Goal: Task Accomplishment & Management: Use online tool/utility

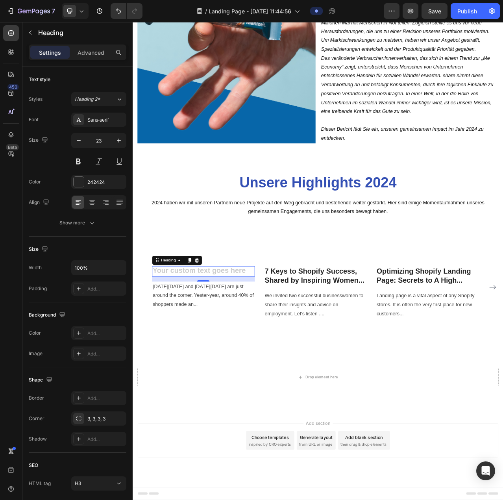
scroll to position [759, 0]
click at [225, 339] on p "Rich Text Editor. Editing area: main" at bounding box center [223, 340] width 130 height 12
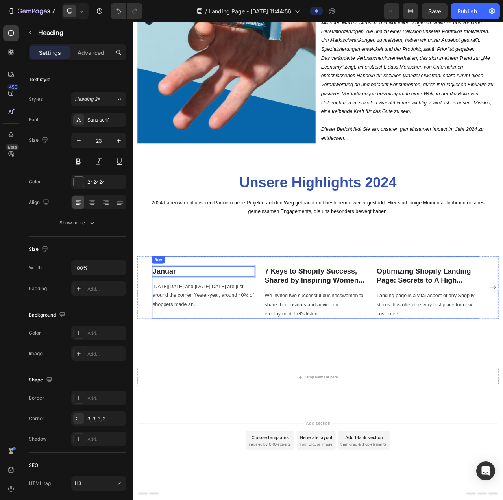
click at [253, 393] on div "Image Januar Heading 16 [DATE][DATE] and [DATE][DATE] are just around the corne…" at bounding box center [223, 361] width 131 height 80
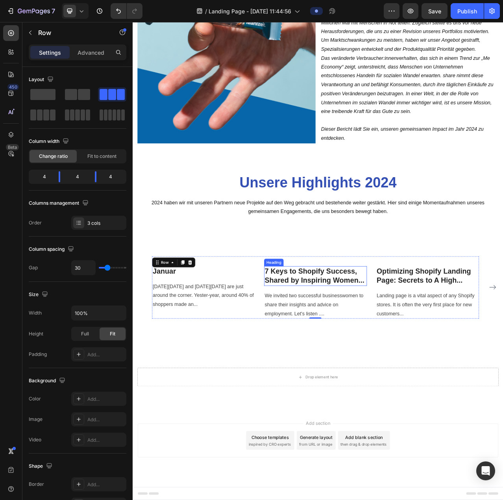
click at [362, 348] on p "7 Keys to Shopify Success, Shared by Inspiring Women..." at bounding box center [366, 346] width 130 height 24
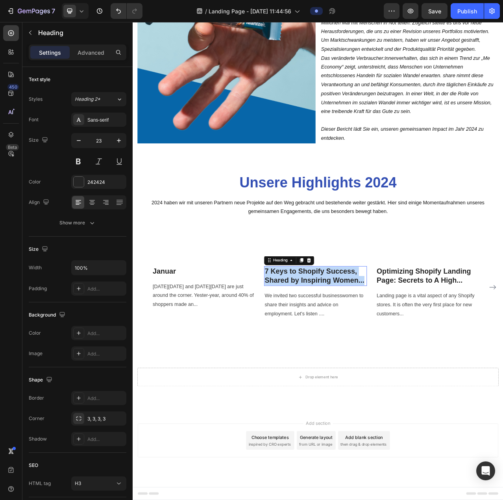
click at [362, 348] on p "7 Keys to Shopify Success, Shared by Inspiring Women..." at bounding box center [366, 346] width 130 height 24
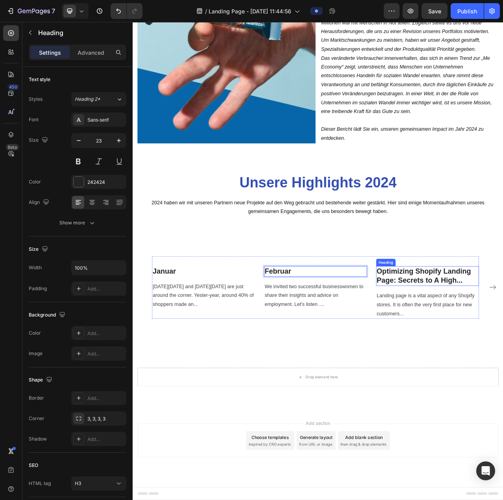
click at [484, 344] on p "Optimizing Shopify Landing Page: Secrets to A High..." at bounding box center [509, 346] width 130 height 24
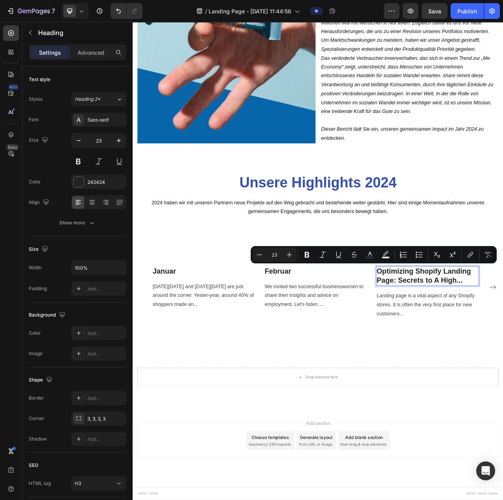
click at [503, 344] on p "Optimizing Shopify Landing Page: Secrets to A High..." at bounding box center [509, 346] width 130 height 24
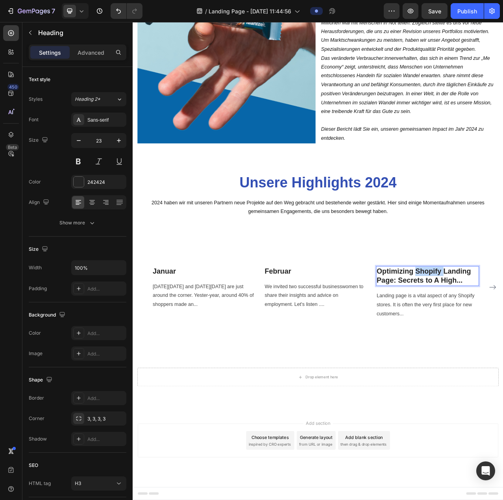
click at [503, 344] on p "Optimizing Shopify Landing Page: Secrets to A High..." at bounding box center [509, 346] width 130 height 24
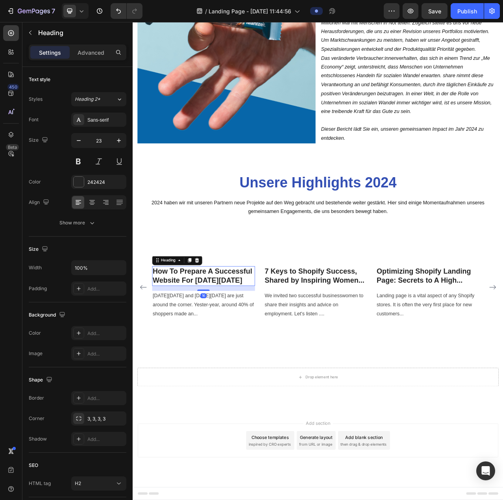
click at [235, 346] on p "How To Prepare A Successful Website For [DATE][DATE]" at bounding box center [223, 346] width 130 height 24
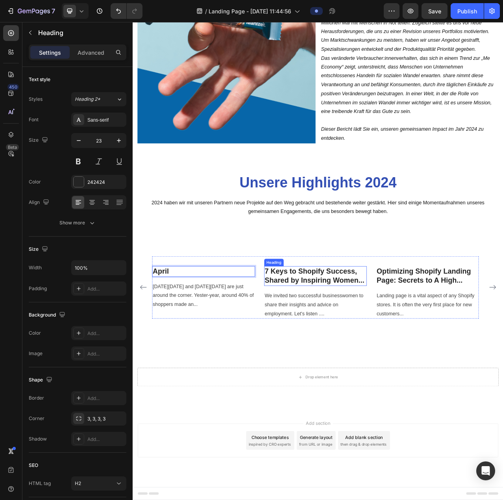
click at [320, 346] on p "7 Keys to Shopify Success, Shared by Inspiring Women..." at bounding box center [366, 346] width 130 height 24
click at [340, 348] on p "7 Keys to Shopify Success, Shared by Inspiring Women..." at bounding box center [366, 346] width 130 height 24
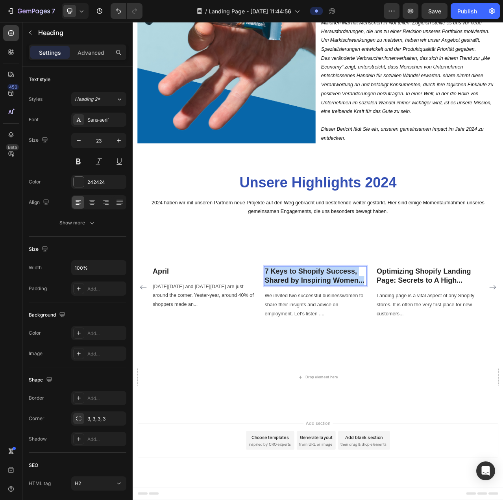
click at [340, 348] on p "7 Keys to Shopify Success, Shared by Inspiring Women..." at bounding box center [366, 346] width 130 height 24
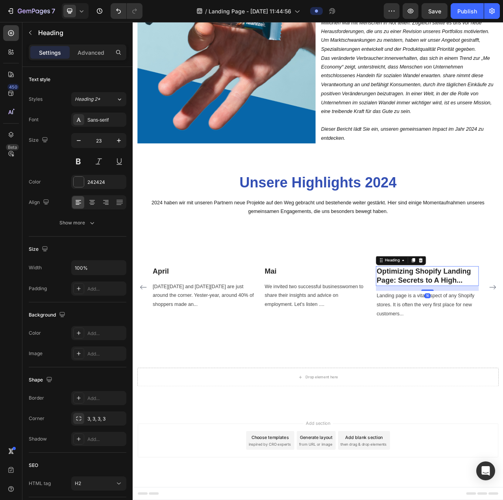
click at [498, 340] on p "Optimizing Shopify Landing Page: Secrets to A High..." at bounding box center [509, 346] width 130 height 24
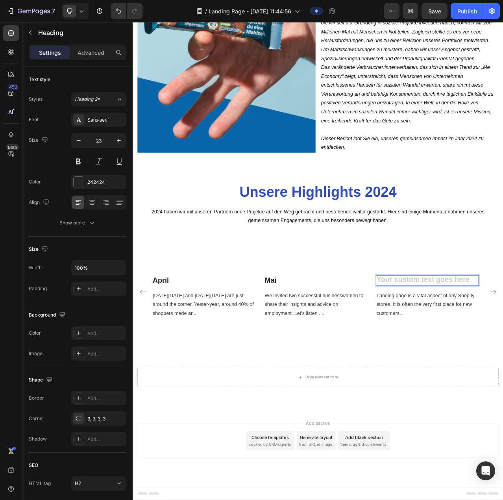
scroll to position [747, 0]
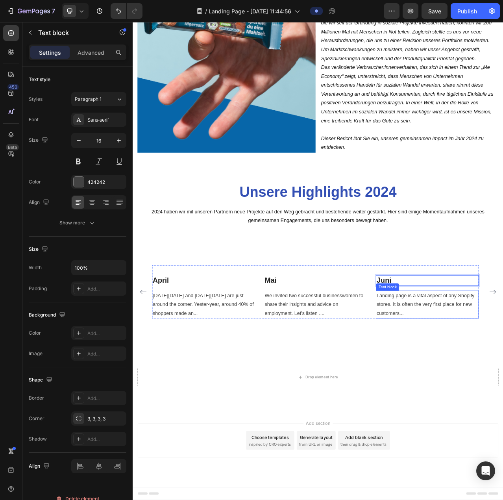
click at [491, 375] on p "Landing page is a vital aspect of any Shopify stores. It is often the very firs…" at bounding box center [509, 383] width 130 height 34
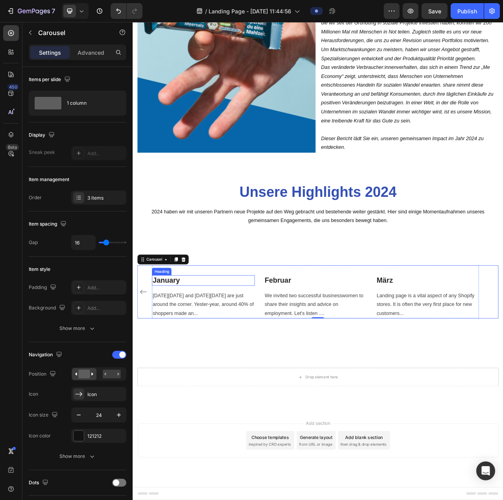
click at [182, 349] on p "January" at bounding box center [223, 352] width 130 height 12
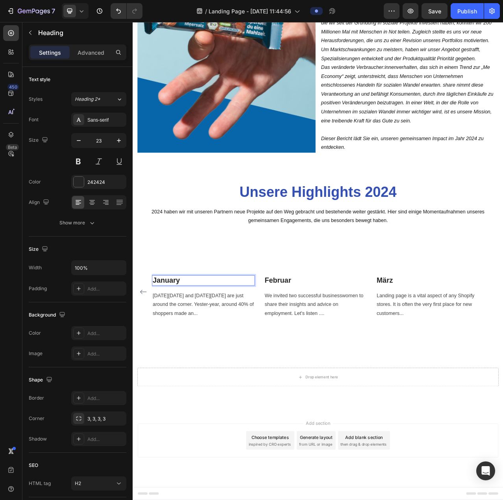
click at [218, 352] on p "January" at bounding box center [223, 352] width 130 height 12
click at [167, 379] on p "[DATE][DATE] and [DATE][DATE] are just around the corner. Yester-year, around 4…" at bounding box center [223, 383] width 130 height 34
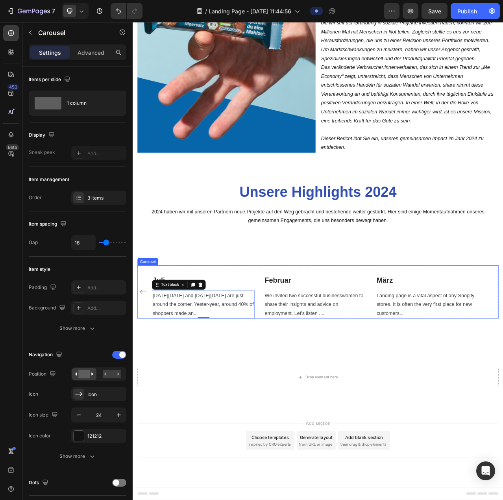
click at [144, 364] on icon "Carousel Back Arrow" at bounding box center [146, 367] width 8 height 6
click at [338, 351] on p "Februar" at bounding box center [366, 352] width 130 height 12
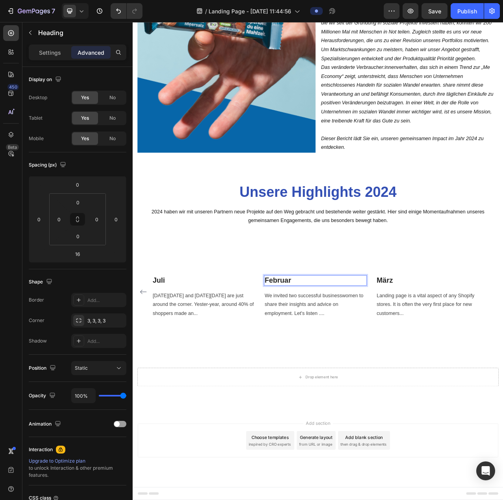
click at [339, 351] on p "Februar" at bounding box center [366, 352] width 130 height 12
click at [330, 354] on p "guA" at bounding box center [366, 352] width 130 height 12
click at [320, 353] on p "tsuguA" at bounding box center [366, 352] width 130 height 12
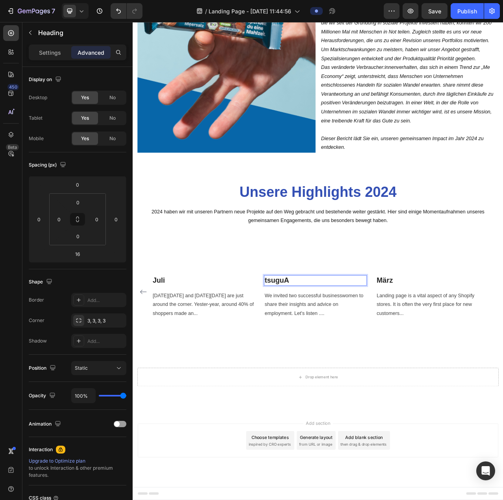
click at [332, 353] on p "tsuguA" at bounding box center [366, 352] width 130 height 12
click at [333, 353] on p "A" at bounding box center [366, 352] width 130 height 12
click at [338, 353] on p "Au" at bounding box center [366, 352] width 130 height 12
click at [338, 353] on p "Aug" at bounding box center [366, 352] width 130 height 12
click at [338, 353] on p "Augu" at bounding box center [366, 352] width 130 height 12
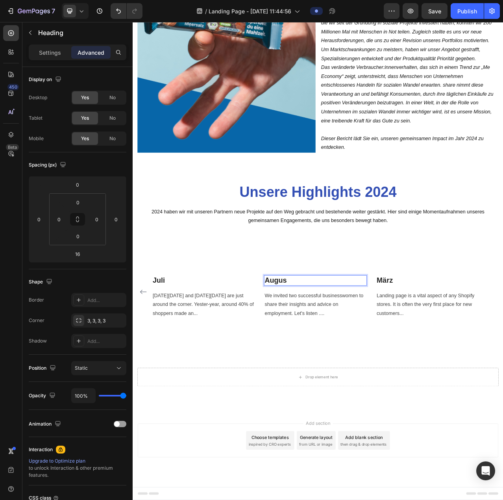
click at [338, 353] on p "Augus" at bounding box center [366, 352] width 130 height 12
click at [282, 414] on div "Image Januar Heading [DATE][DATE] and [DATE][DATE] are just around the corner. …" at bounding box center [369, 366] width 473 height 131
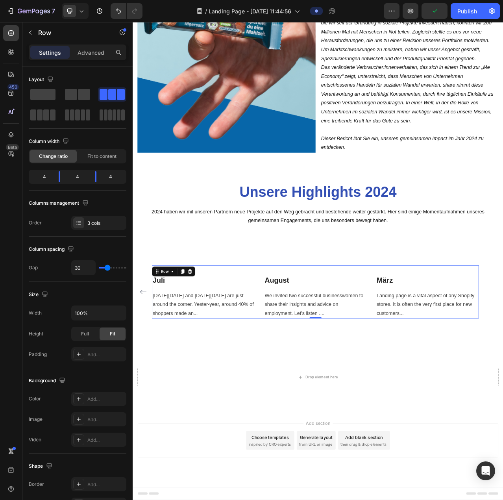
click at [491, 334] on div "Image [PERSON_NAME] Heading Landing page is a vital aspect of any Shopify store…" at bounding box center [508, 366] width 131 height 68
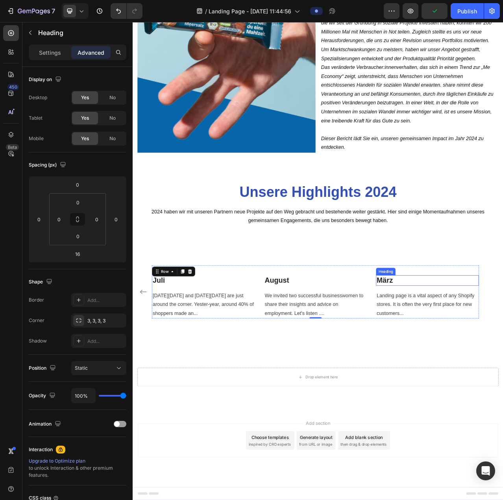
click at [486, 355] on p "März" at bounding box center [509, 352] width 130 height 12
click at [490, 332] on img at bounding box center [508, 332] width 131 height 0
click at [497, 338] on icon at bounding box center [495, 341] width 5 height 6
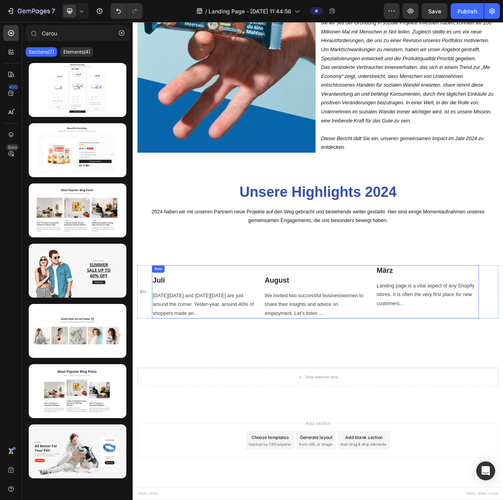
click at [494, 333] on p "März" at bounding box center [509, 339] width 130 height 12
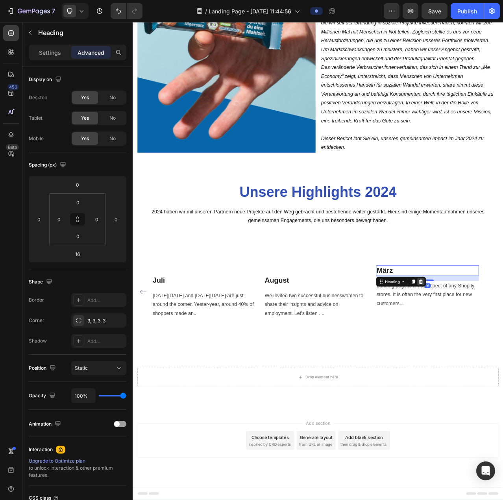
click at [503, 350] on icon at bounding box center [500, 353] width 6 height 6
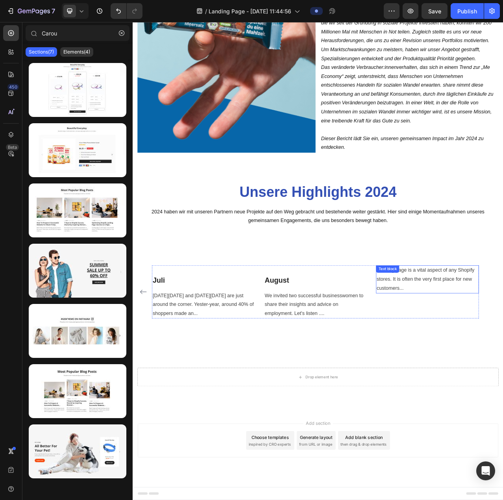
click at [503, 333] on p "Landing page is a vital aspect of any Shopify stores. It is often the very firs…" at bounding box center [509, 350] width 130 height 34
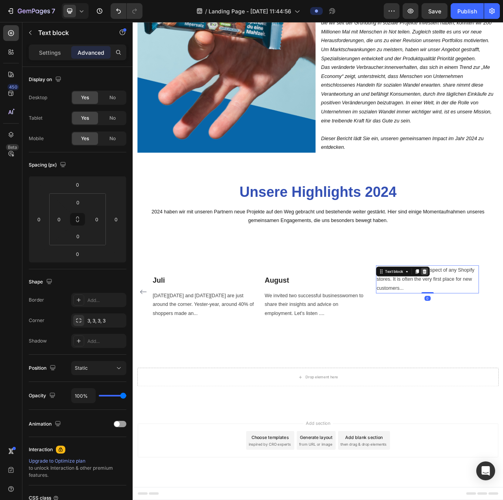
click at [503, 336] on div at bounding box center [505, 340] width 9 height 9
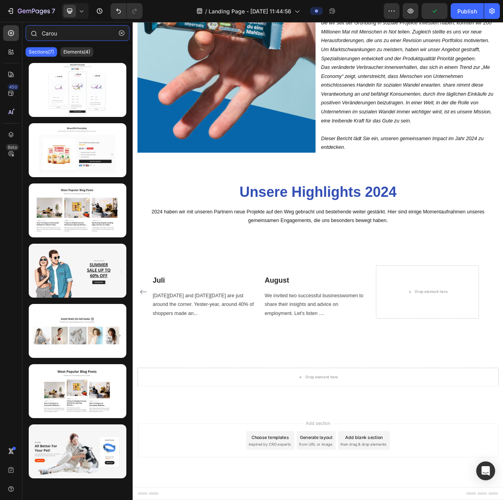
click at [60, 33] on input "Carou" at bounding box center [78, 33] width 104 height 16
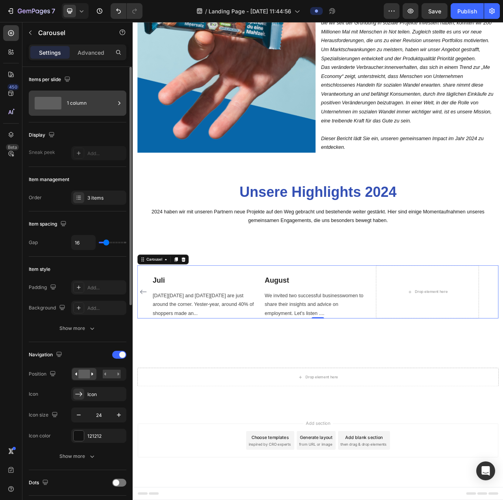
click at [118, 104] on icon at bounding box center [119, 103] width 8 height 8
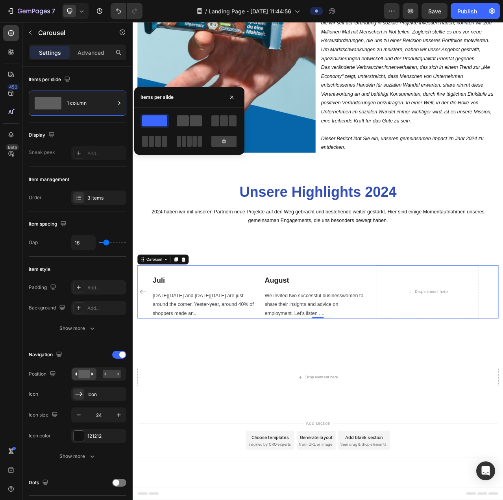
click at [185, 120] on span at bounding box center [183, 120] width 12 height 11
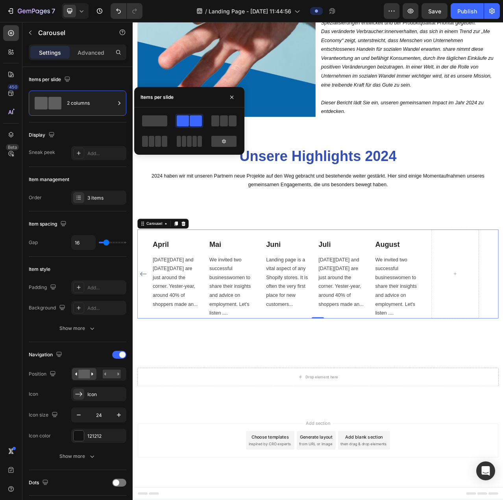
scroll to position [736, 0]
click at [155, 118] on span at bounding box center [154, 120] width 25 height 11
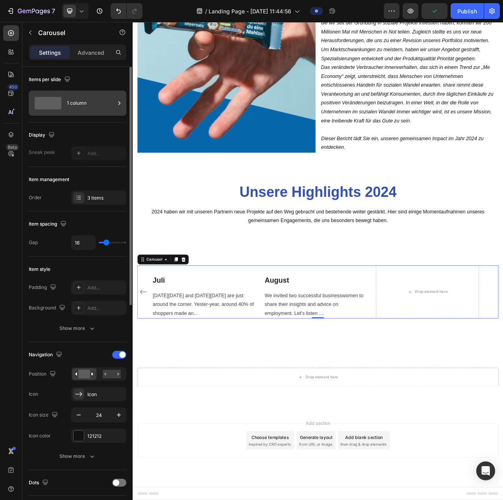
click at [93, 106] on div "1 column" at bounding box center [91, 103] width 48 height 18
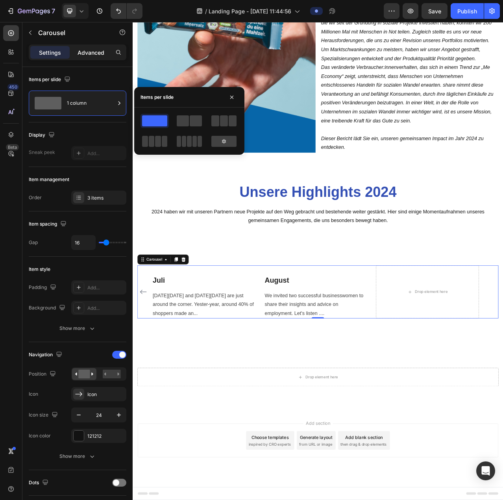
click at [82, 51] on p "Advanced" at bounding box center [91, 52] width 27 height 8
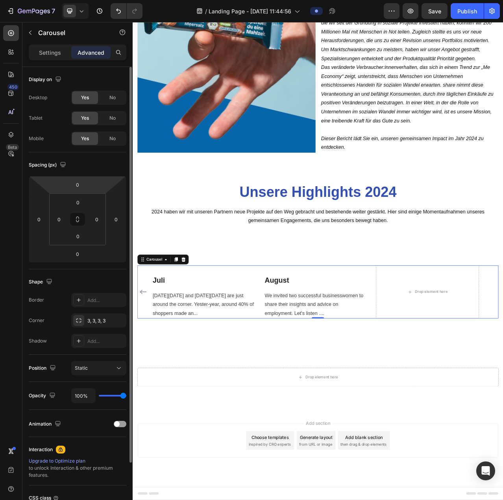
scroll to position [69, 0]
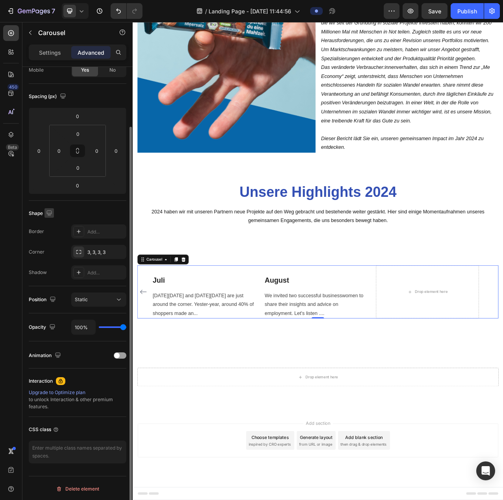
click at [48, 213] on icon "button" at bounding box center [48, 212] width 5 height 5
click at [82, 210] on div "Shape" at bounding box center [78, 213] width 98 height 13
click at [89, 228] on div "Add..." at bounding box center [105, 231] width 37 height 7
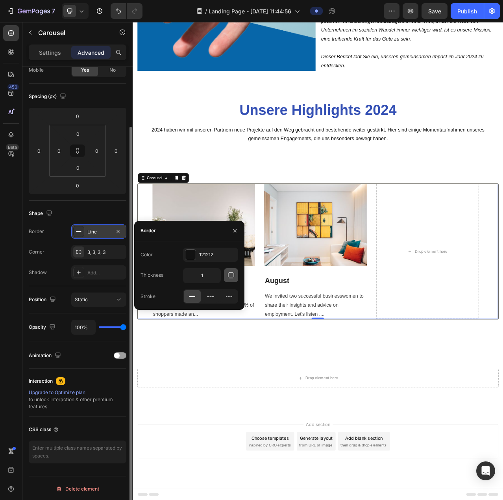
click at [229, 278] on icon "button" at bounding box center [231, 275] width 8 height 8
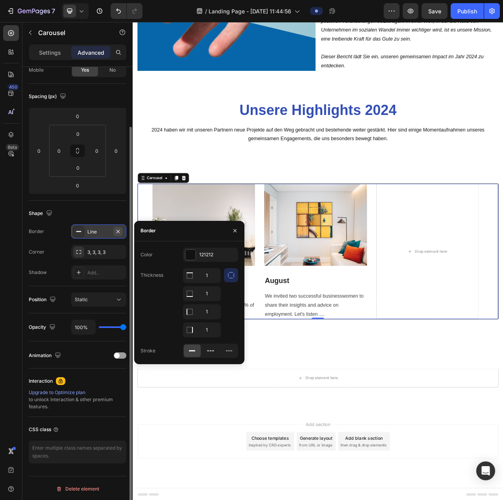
click at [116, 230] on icon "button" at bounding box center [118, 231] width 6 height 6
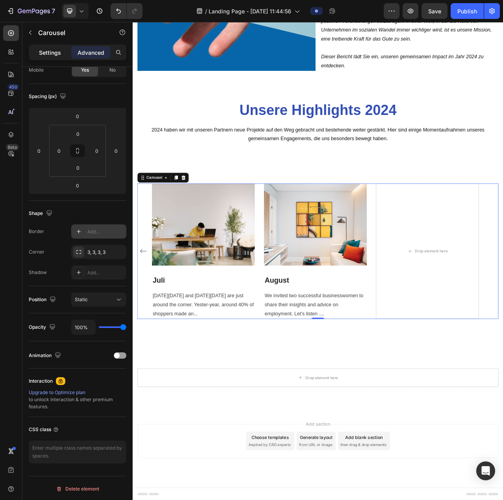
click at [52, 50] on p "Settings" at bounding box center [50, 52] width 22 height 8
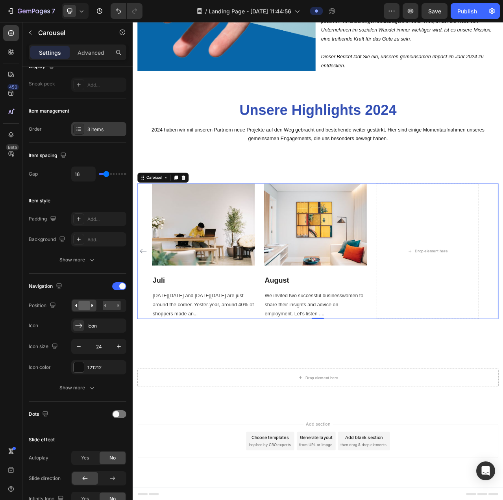
click at [78, 129] on icon at bounding box center [79, 129] width 3 height 0
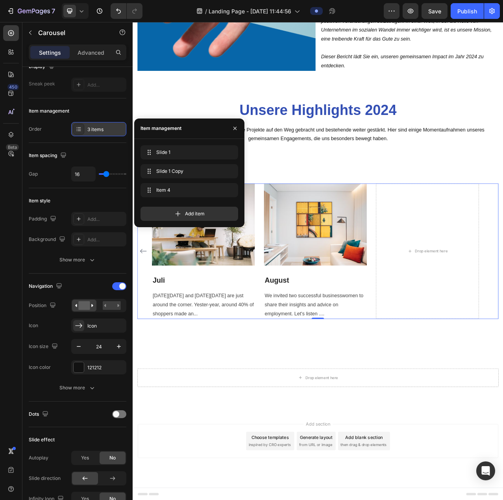
click at [78, 129] on icon at bounding box center [79, 129] width 3 height 0
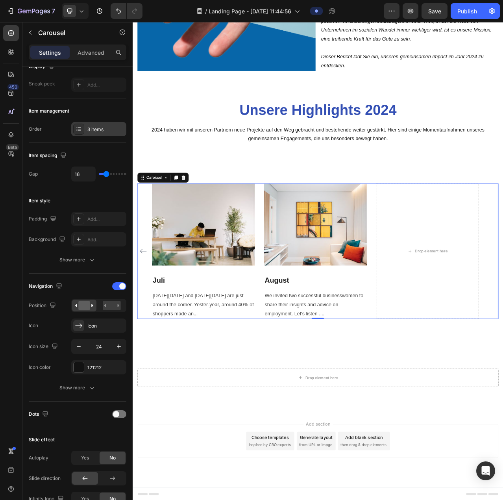
click at [78, 129] on icon at bounding box center [79, 129] width 3 height 0
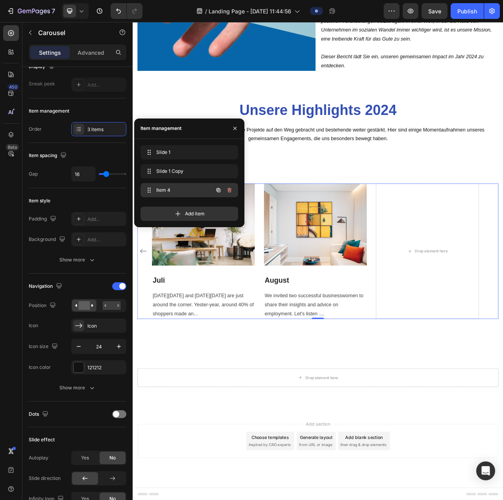
click at [184, 189] on span "Item 4" at bounding box center [178, 190] width 45 height 7
click at [182, 189] on span "Item 4" at bounding box center [178, 190] width 45 height 7
click at [148, 191] on icon at bounding box center [149, 190] width 6 height 6
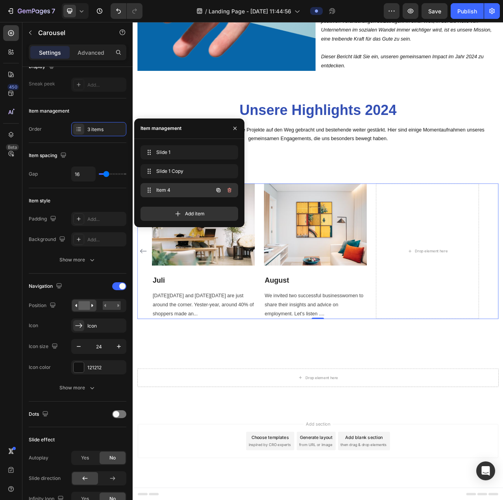
click at [173, 187] on span "Item 4" at bounding box center [178, 190] width 45 height 7
click at [183, 171] on span "Slide 1 Copy" at bounding box center [184, 171] width 58 height 7
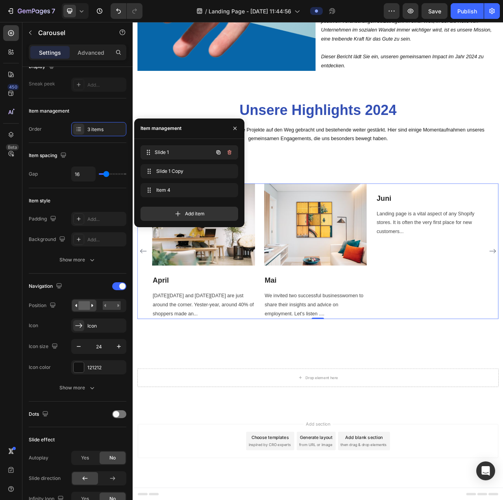
click at [183, 156] on div "Slide 1 Slide 1" at bounding box center [178, 152] width 69 height 11
click at [180, 193] on span "Item 4" at bounding box center [184, 190] width 58 height 7
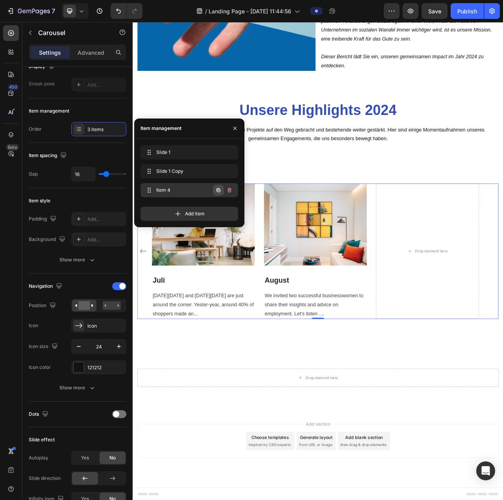
click at [216, 188] on icon "button" at bounding box center [218, 190] width 6 height 6
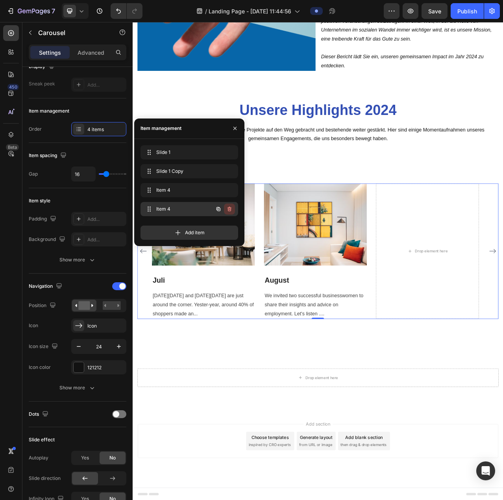
click at [232, 207] on icon "button" at bounding box center [229, 209] width 6 height 6
click at [223, 210] on div "Delete" at bounding box center [224, 209] width 15 height 7
click at [223, 226] on div "Add item" at bounding box center [190, 233] width 98 height 14
click at [228, 208] on icon "button" at bounding box center [229, 209] width 6 height 6
click at [221, 208] on div "Delete" at bounding box center [224, 209] width 15 height 7
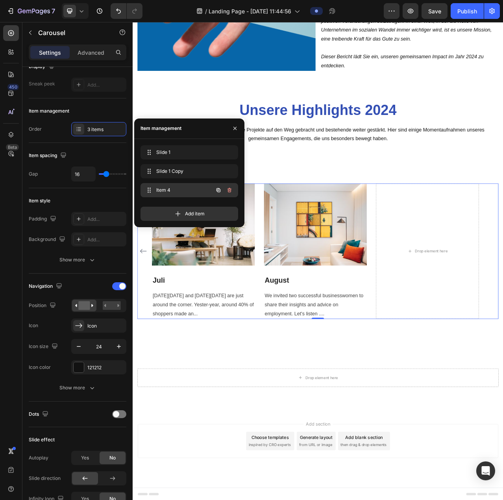
click at [186, 188] on span "Item 4" at bounding box center [178, 190] width 45 height 7
click at [171, 187] on span "Item 4" at bounding box center [178, 190] width 45 height 7
click at [171, 187] on span "Item 4" at bounding box center [184, 190] width 58 height 7
click at [158, 191] on span "Item 4" at bounding box center [178, 190] width 45 height 7
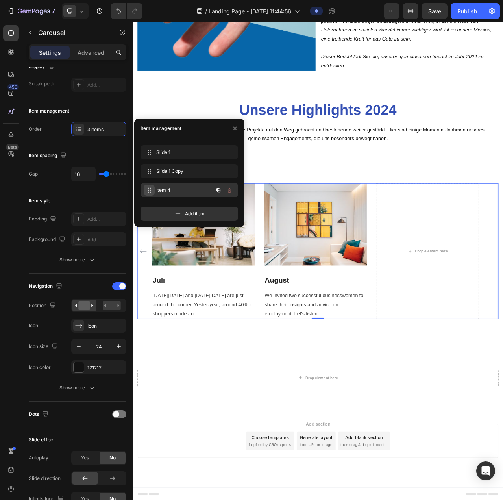
click at [148, 190] on icon at bounding box center [149, 190] width 6 height 6
drag, startPoint x: 150, startPoint y: 189, endPoint x: 160, endPoint y: 191, distance: 9.9
click at [160, 191] on div "Item 4 Item 4" at bounding box center [178, 190] width 69 height 11
click at [173, 192] on span "Item 4" at bounding box center [184, 190] width 58 height 7
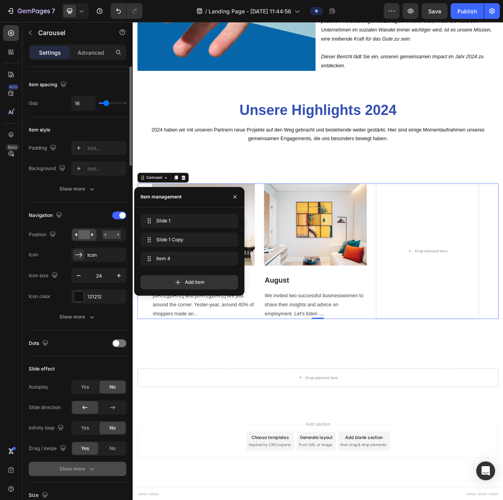
scroll to position [0, 0]
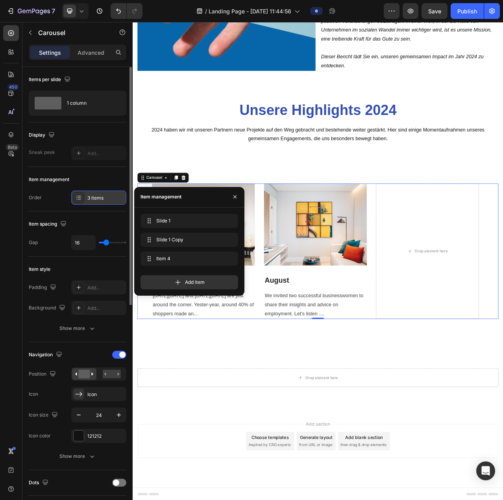
click at [80, 198] on icon at bounding box center [79, 198] width 6 height 6
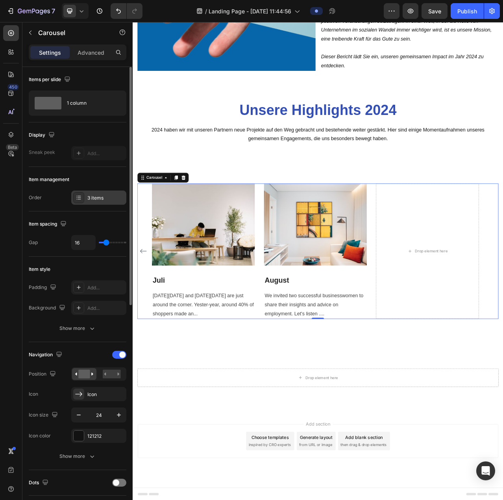
click at [83, 197] on div at bounding box center [78, 197] width 11 height 11
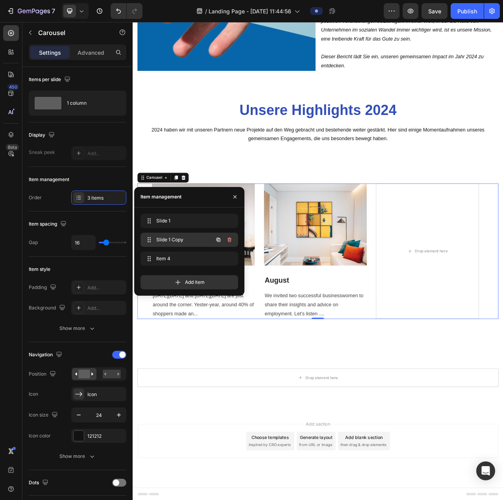
click at [182, 240] on span "Slide 1 Copy" at bounding box center [178, 239] width 45 height 7
drag, startPoint x: 186, startPoint y: 237, endPoint x: 178, endPoint y: 237, distance: 7.5
click at [178, 237] on span "Slide 1 Copy" at bounding box center [178, 239] width 45 height 7
drag, startPoint x: 152, startPoint y: 238, endPoint x: 169, endPoint y: 239, distance: 17.3
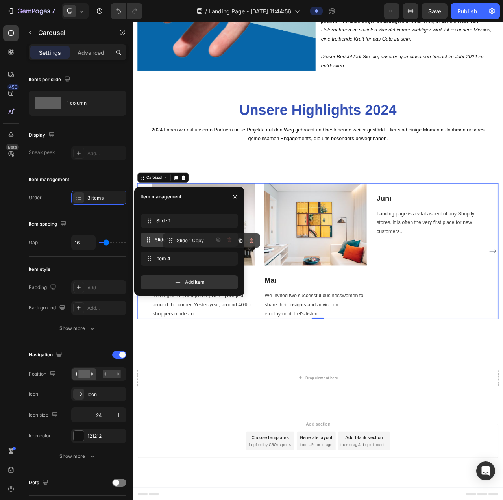
click at [169, 239] on div "Slide 1 Copy Slide 1 Copy" at bounding box center [178, 239] width 69 height 11
click at [178, 258] on span "Item 4" at bounding box center [178, 258] width 45 height 7
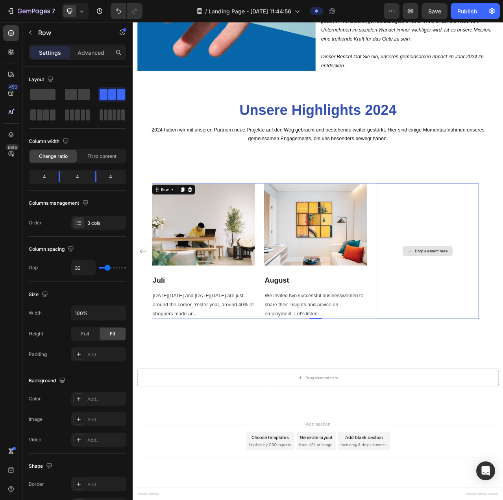
click at [484, 269] on div "Drop element here" at bounding box center [508, 314] width 131 height 173
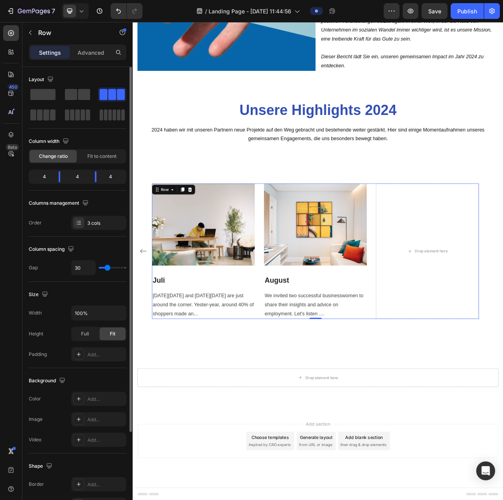
click at [112, 179] on div "4" at bounding box center [114, 176] width 22 height 11
click at [78, 95] on span at bounding box center [84, 94] width 12 height 11
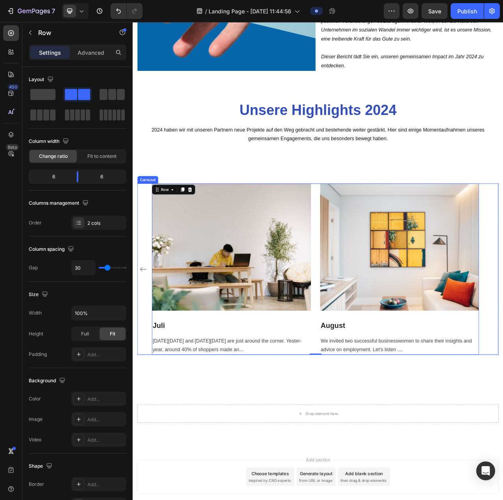
click at [149, 337] on icon "Carousel Back Arrow" at bounding box center [146, 338] width 8 height 6
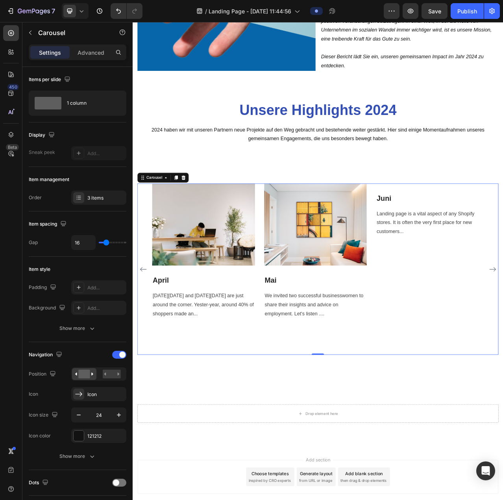
click at [145, 336] on icon "Carousel Back Arrow" at bounding box center [145, 337] width 9 height 9
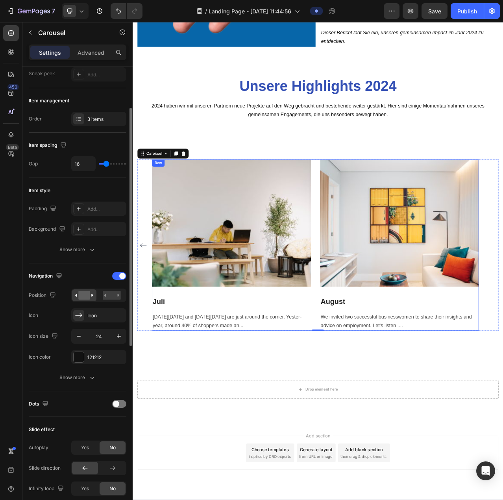
scroll to position [792, 0]
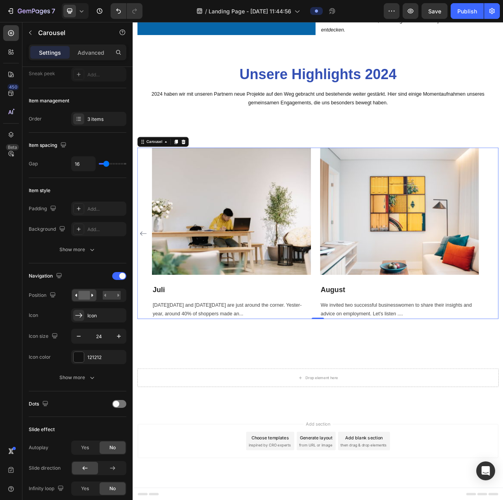
click at [152, 378] on div "Image Januar Heading [DATE][DATE] and [DATE][DATE] are just around the corner. …" at bounding box center [369, 291] width 461 height 219
click at [95, 119] on div "3 items" at bounding box center [105, 119] width 37 height 7
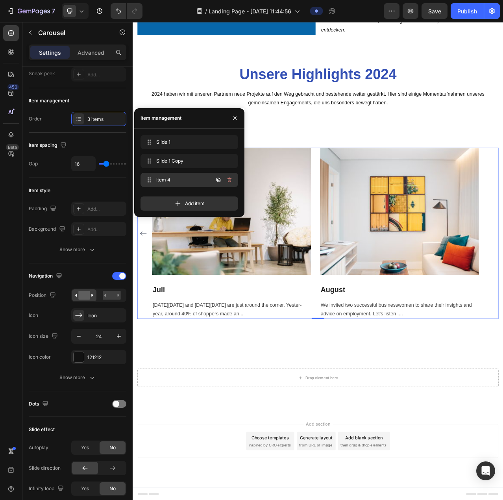
click at [169, 177] on span "Item 4" at bounding box center [178, 179] width 45 height 7
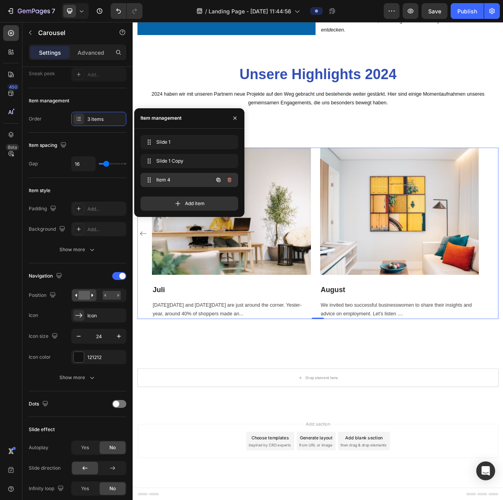
click at [169, 177] on span "Item 4" at bounding box center [178, 179] width 45 height 7
click at [169, 177] on span "Item 4" at bounding box center [184, 179] width 58 height 7
click at [169, 177] on span "Item 4" at bounding box center [178, 179] width 45 height 7
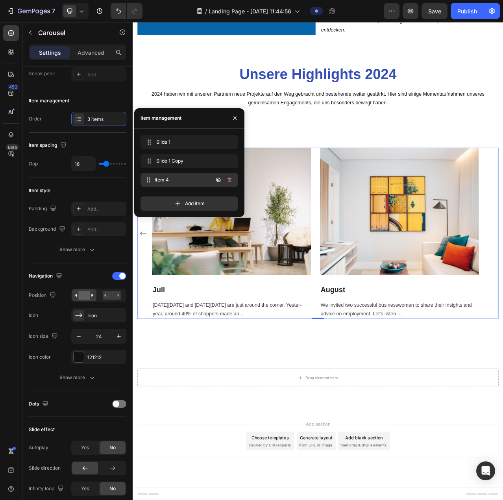
click at [169, 177] on span "Item 4" at bounding box center [184, 179] width 58 height 7
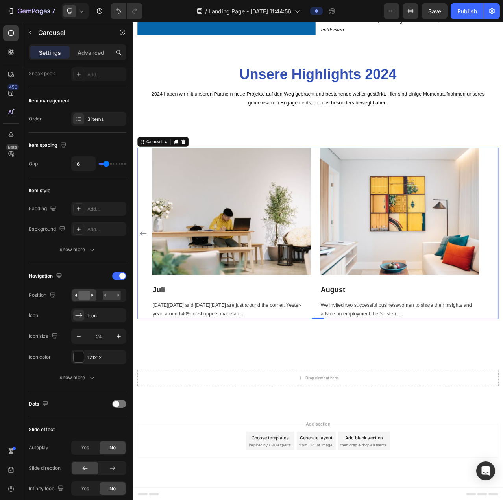
click at [151, 368] on div "Image Januar Heading [DATE][DATE] and [DATE][DATE] are just around the corner. …" at bounding box center [369, 291] width 461 height 219
click at [503, 228] on div "Image Januar Heading [DATE][DATE] and [DATE][DATE] are just around the corner. …" at bounding box center [369, 291] width 461 height 219
click at [503, 231] on div "Image Januar Heading [DATE][DATE] and [DATE][DATE] are just around the corner. …" at bounding box center [369, 291] width 461 height 219
click at [160, 172] on div "Carousel" at bounding box center [159, 174] width 23 height 7
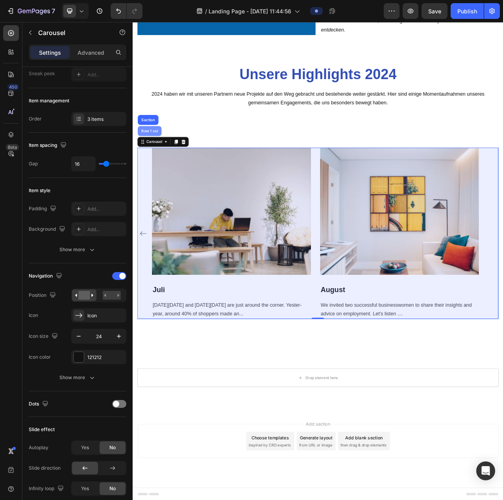
click at [154, 156] on div "Row 1 col" at bounding box center [154, 161] width 30 height 13
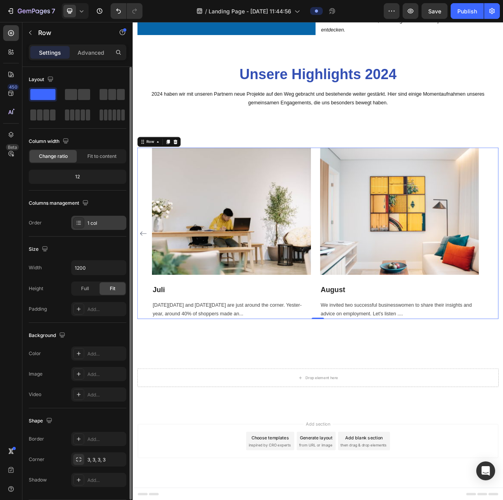
click at [102, 223] on div "1 col" at bounding box center [105, 223] width 37 height 7
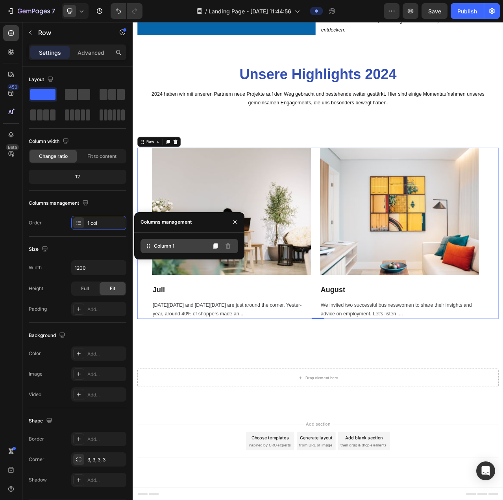
click at [164, 248] on span "Column 1" at bounding box center [164, 246] width 20 height 7
click at [95, 55] on p "Advanced" at bounding box center [91, 52] width 27 height 8
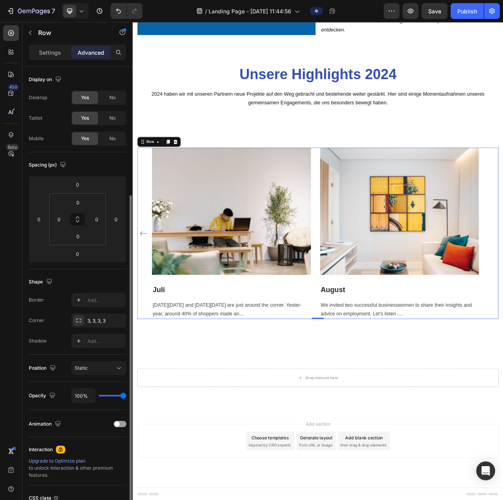
scroll to position [69, 0]
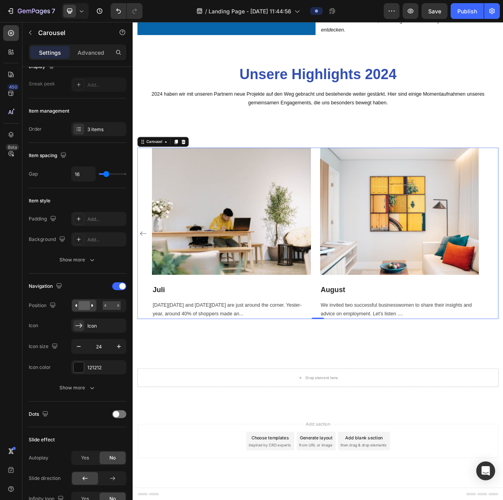
click at [150, 375] on div "Image Januar Heading [DATE][DATE] and [DATE][DATE] are just around the corner. …" at bounding box center [369, 291] width 461 height 219
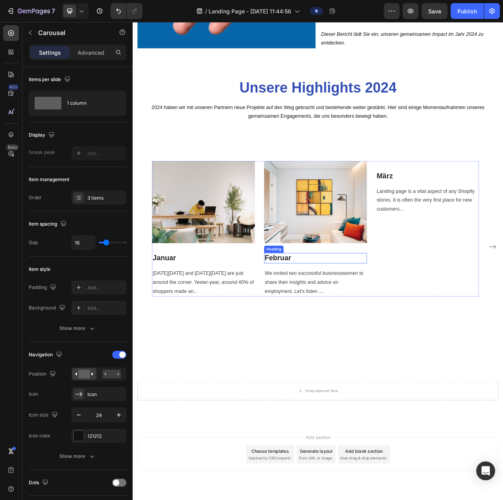
scroll to position [788, 0]
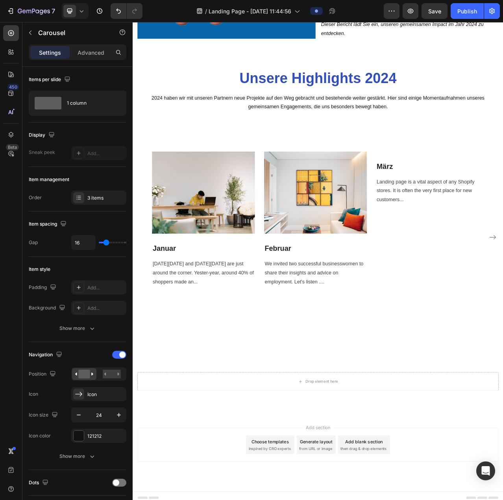
click at [343, 401] on div "Image Januar Heading [DATE][DATE] and [DATE][DATE] are just around the corner. …" at bounding box center [366, 296] width 417 height 219
click at [305, 405] on div "Image Januar Heading [DATE][DATE] and [DATE][DATE] are just around the corner. …" at bounding box center [366, 296] width 417 height 219
click at [366, 439] on icon at bounding box center [369, 437] width 6 height 6
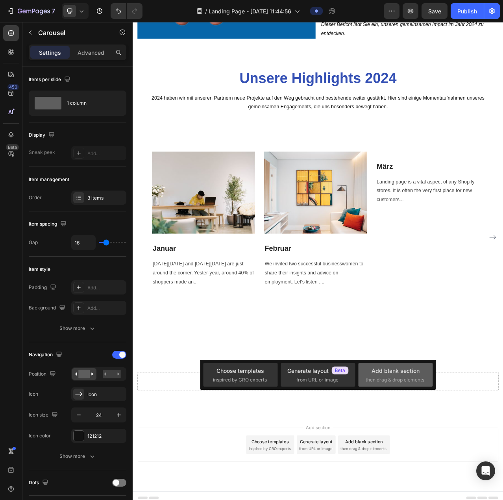
click at [378, 369] on div "Add blank section" at bounding box center [396, 371] width 48 height 8
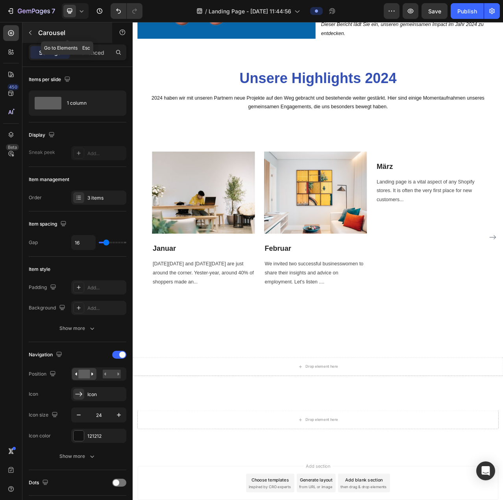
click at [30, 33] on icon "button" at bounding box center [30, 33] width 6 height 6
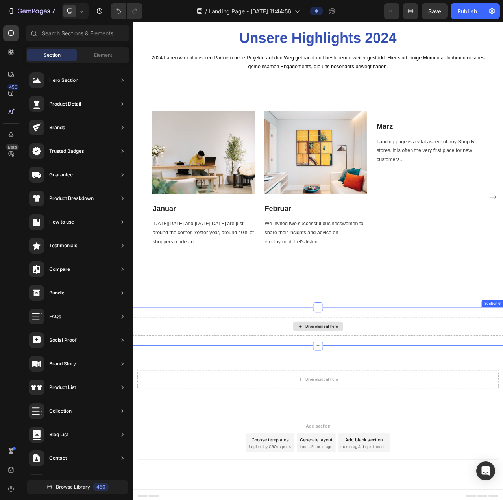
scroll to position [841, 0]
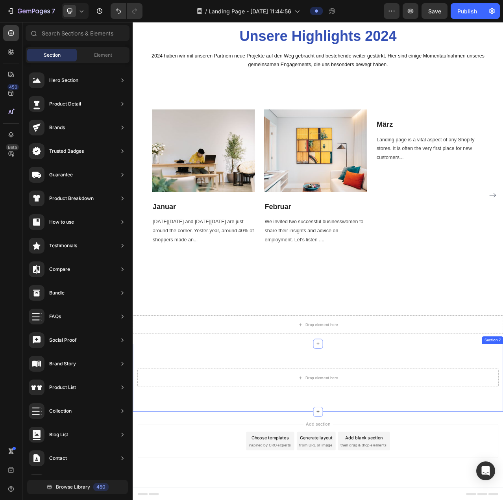
click at [503, 460] on div "Drop element here Row Section 7" at bounding box center [369, 475] width 473 height 87
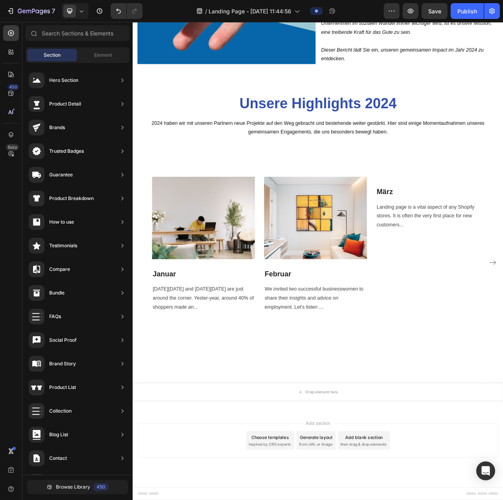
scroll to position [755, 0]
click at [87, 56] on div "Element" at bounding box center [103, 55] width 50 height 13
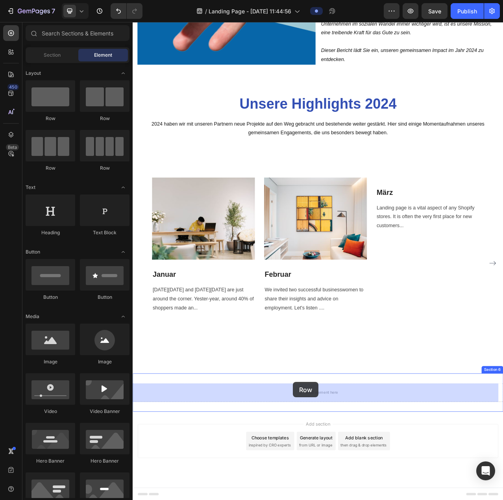
drag, startPoint x: 233, startPoint y: 149, endPoint x: 337, endPoint y: 481, distance: 347.9
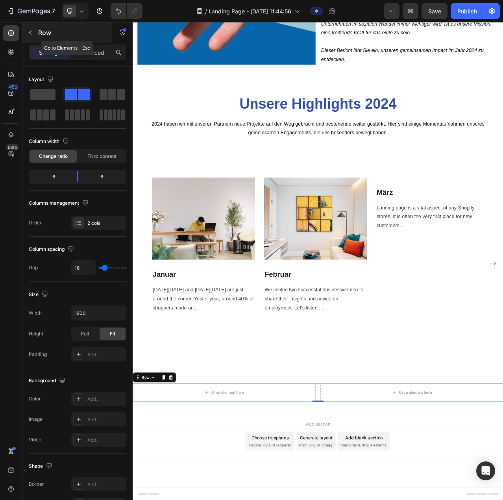
click at [30, 34] on icon "button" at bounding box center [30, 33] width 6 height 6
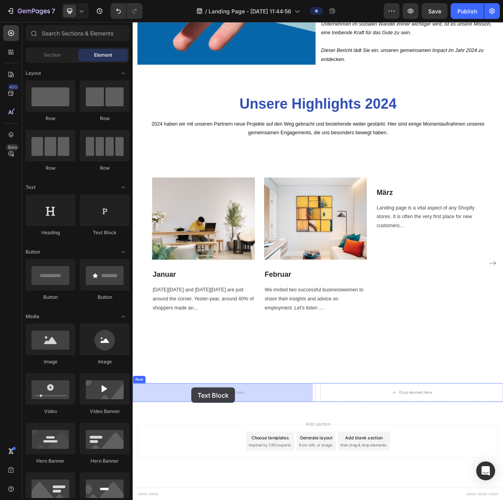
drag, startPoint x: 237, startPoint y: 234, endPoint x: 208, endPoint y: 488, distance: 256.5
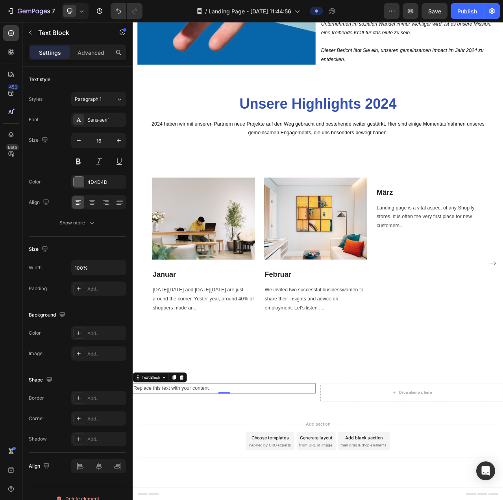
click at [237, 488] on div "Replace this text with your content" at bounding box center [249, 489] width 233 height 13
click at [237, 488] on p "Replace this text with your content" at bounding box center [250, 489] width 232 height 11
click at [193, 490] on p "Rich Text Editor. Editing area: main" at bounding box center [250, 489] width 232 height 11
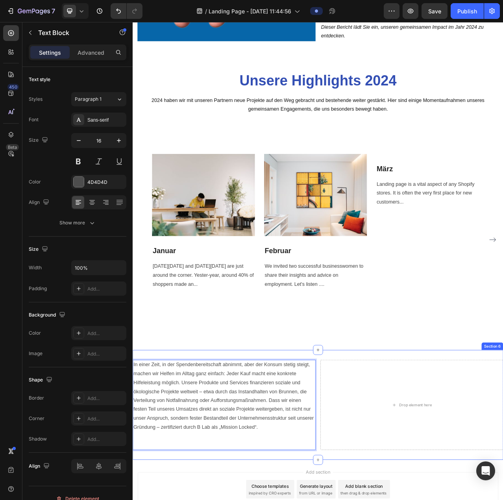
scroll to position [846, 0]
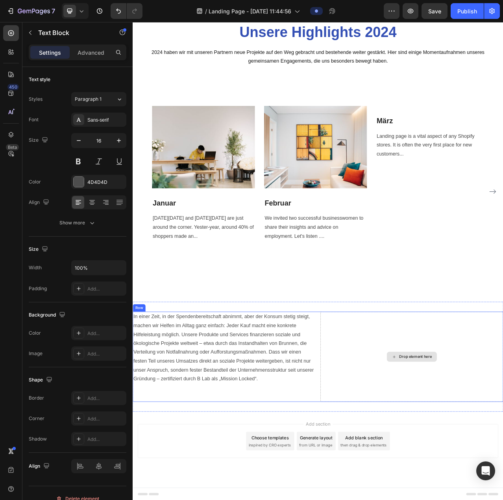
click at [474, 443] on div "Drop element here" at bounding box center [489, 449] width 64 height 13
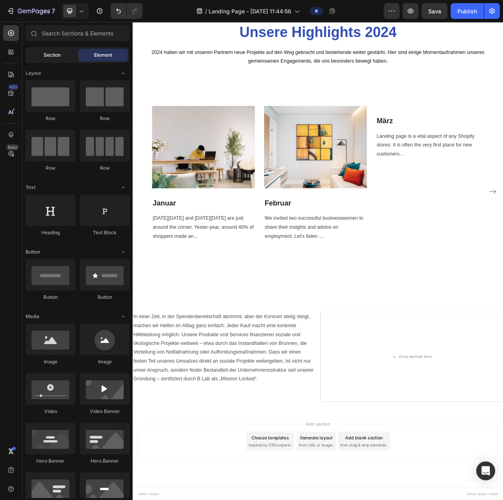
click at [54, 59] on div "Section" at bounding box center [52, 55] width 50 height 13
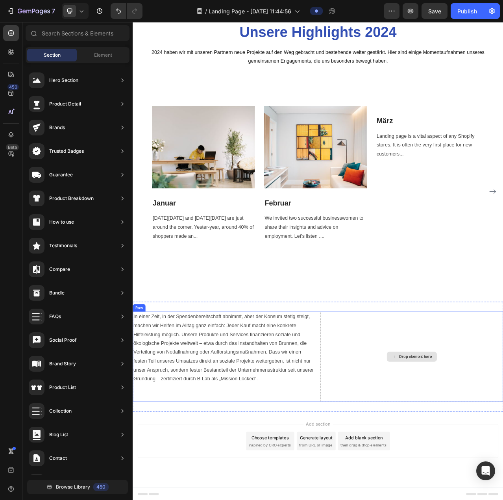
click at [478, 447] on div "Drop element here" at bounding box center [494, 449] width 42 height 6
click at [111, 57] on span "Element" at bounding box center [103, 55] width 18 height 7
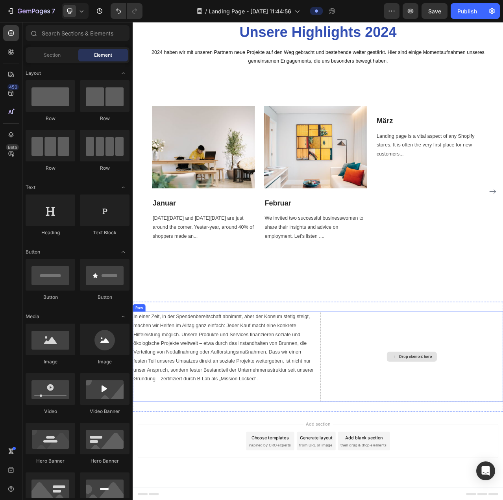
click at [475, 453] on div "Drop element here" at bounding box center [489, 449] width 64 height 13
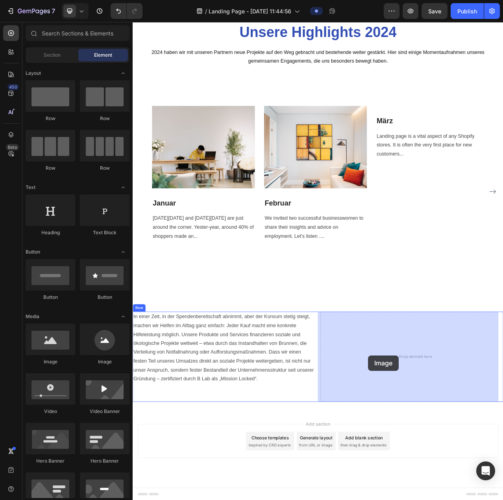
drag, startPoint x: 180, startPoint y: 368, endPoint x: 433, endPoint y: 447, distance: 265.7
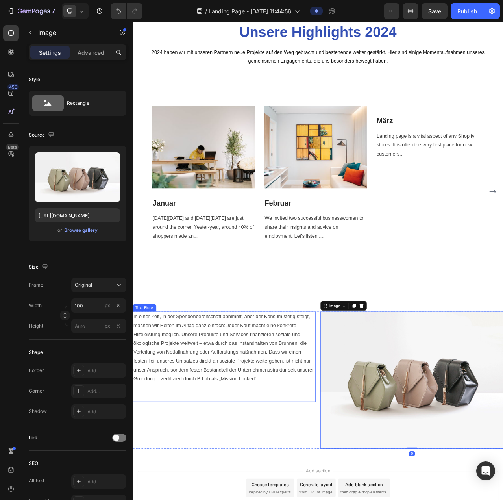
click at [271, 484] on p "In einer Zeit, in der Spendenbereitschaft abnimmt, aber der Konsum stetig steig…" at bounding box center [250, 448] width 232 height 113
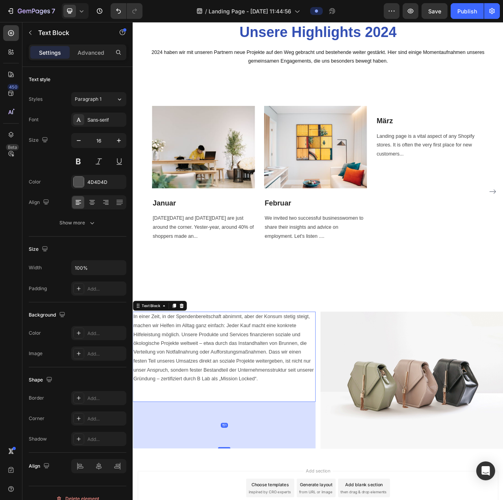
drag, startPoint x: 247, startPoint y: 505, endPoint x: 273, endPoint y: 564, distance: 64.7
click at [273, 500] on div "151" at bounding box center [249, 507] width 233 height 0
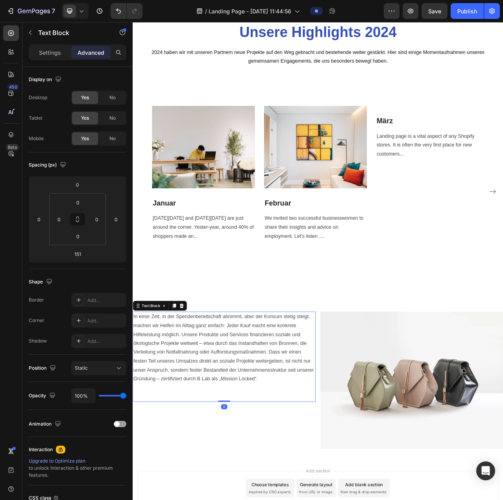
drag, startPoint x: 250, startPoint y: 565, endPoint x: 258, endPoint y: 501, distance: 64.3
click at [258, 500] on div "In einer Zeit, in der Spendenbereitschaft abnimmt, aber der Konsum stetig steig…" at bounding box center [249, 448] width 233 height 115
type input "0"
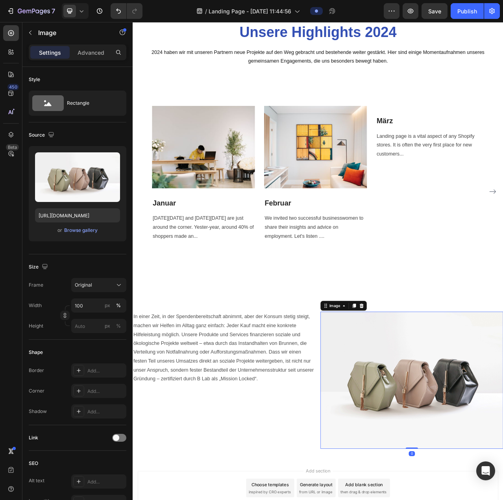
click at [452, 425] on img at bounding box center [488, 478] width 233 height 175
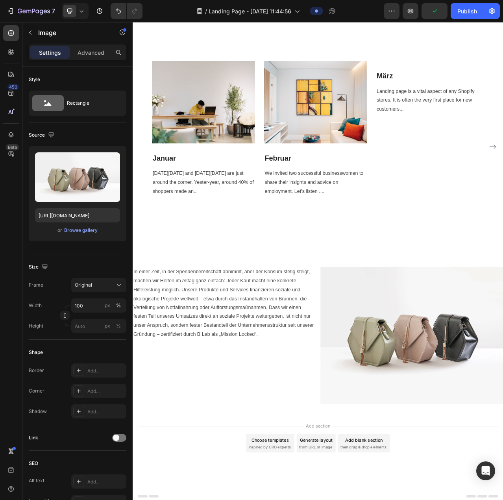
scroll to position [904, 0]
click at [471, 430] on img at bounding box center [488, 421] width 233 height 175
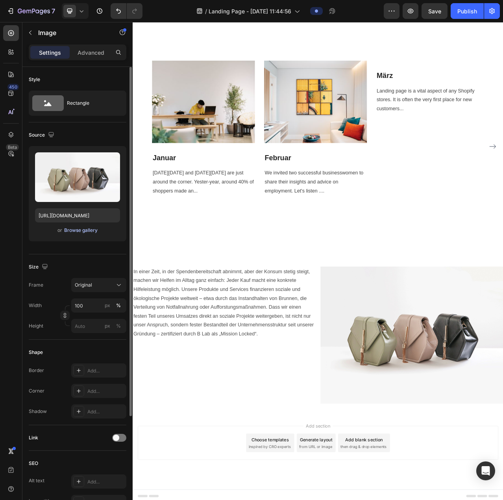
click at [82, 231] on div "Browse gallery" at bounding box center [80, 230] width 33 height 7
click at [84, 228] on div "Browse gallery" at bounding box center [80, 230] width 33 height 7
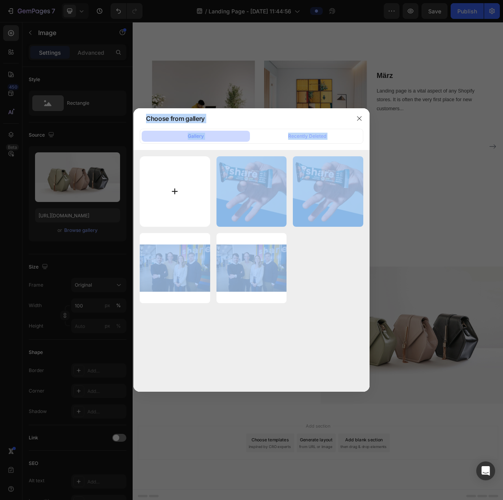
click at [192, 189] on input "file" at bounding box center [175, 191] width 71 height 71
type input "C:\fakepath\0Color_pencils_product_Srgb_1.jpg"
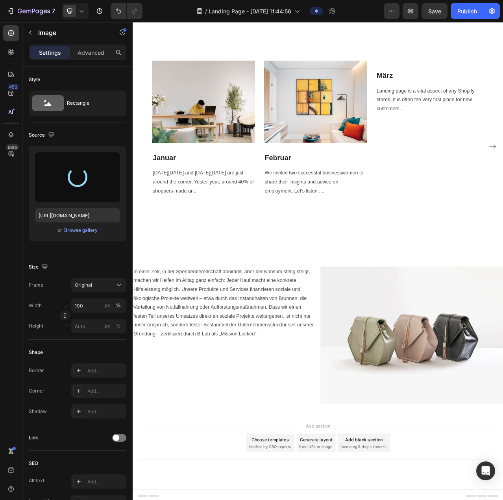
type input "[URL][DOMAIN_NAME]"
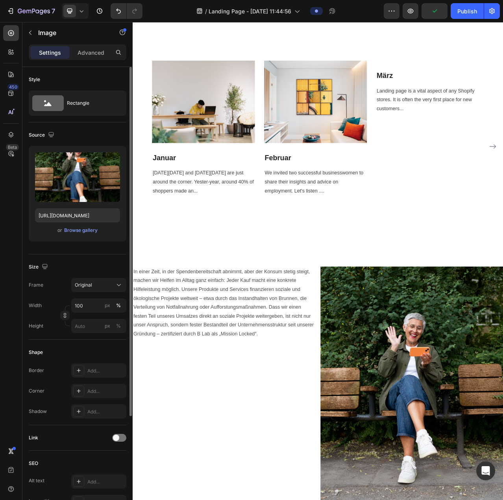
scroll to position [79, 0]
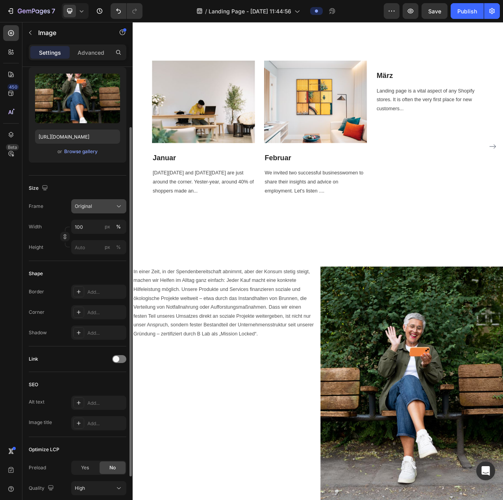
click at [105, 207] on div "Original" at bounding box center [94, 206] width 39 height 7
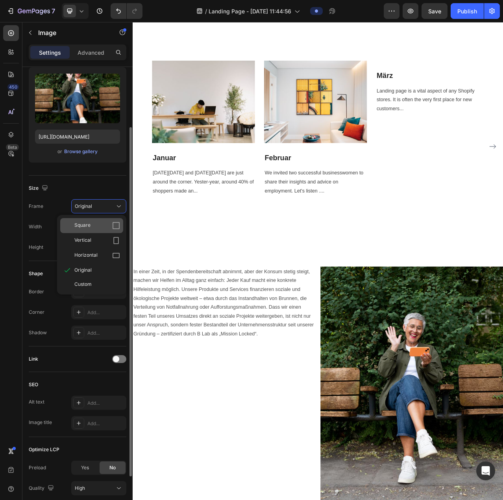
click at [98, 228] on div "Square" at bounding box center [97, 226] width 46 height 8
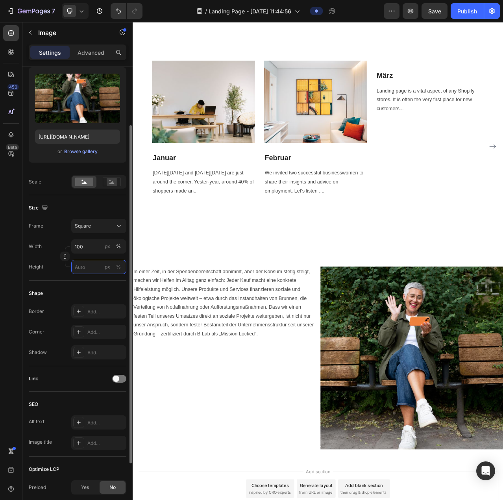
click at [89, 267] on input "px %" at bounding box center [98, 267] width 55 height 14
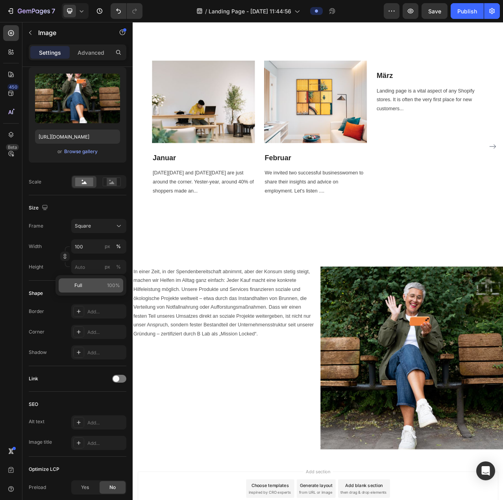
click at [87, 283] on p "Full 100%" at bounding box center [97, 285] width 46 height 7
type input "100"
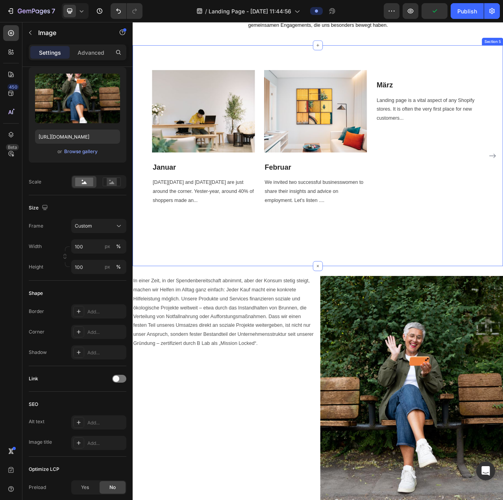
scroll to position [881, 0]
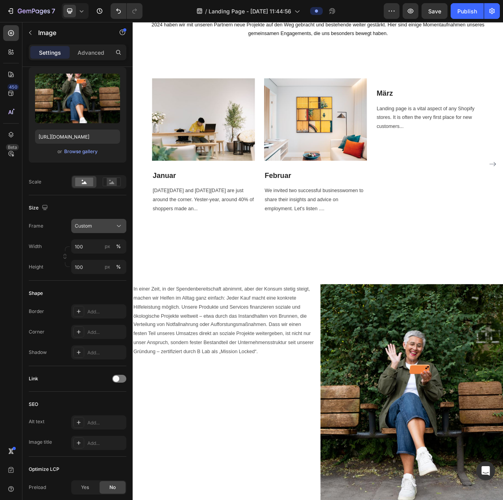
click at [98, 224] on div "Custom" at bounding box center [94, 226] width 39 height 7
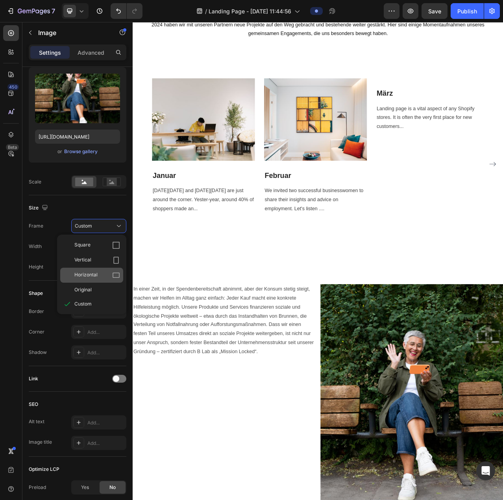
click at [92, 273] on span "Horizontal" at bounding box center [85, 275] width 23 height 8
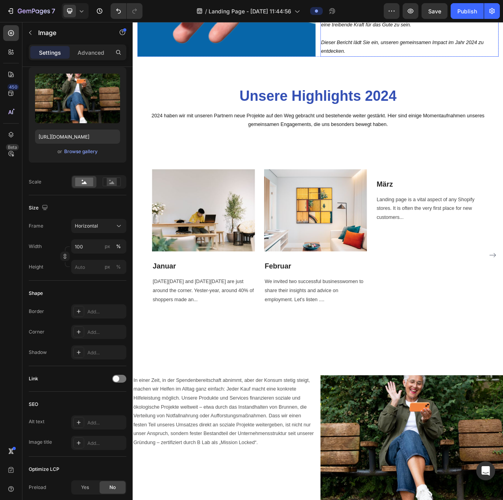
scroll to position [842, 0]
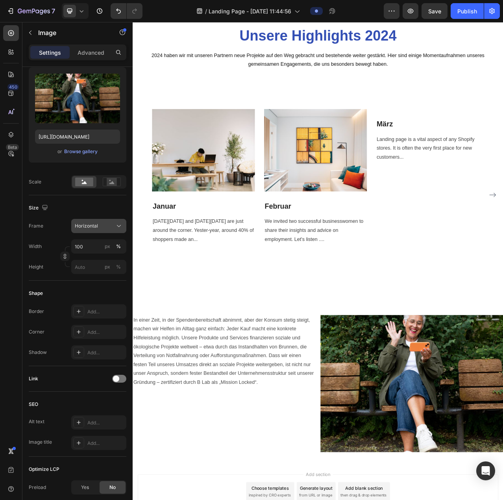
click at [104, 223] on div "Horizontal" at bounding box center [94, 226] width 39 height 7
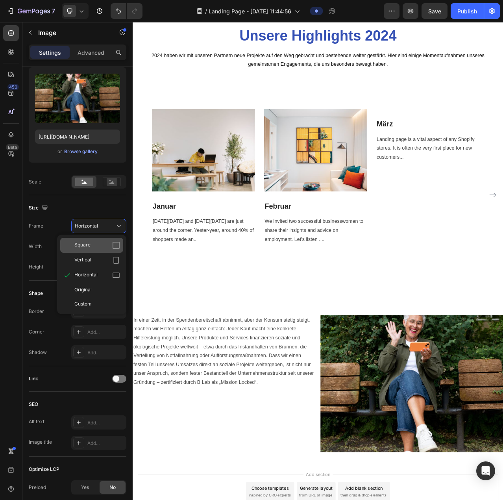
click at [102, 248] on div "Square" at bounding box center [97, 245] width 46 height 8
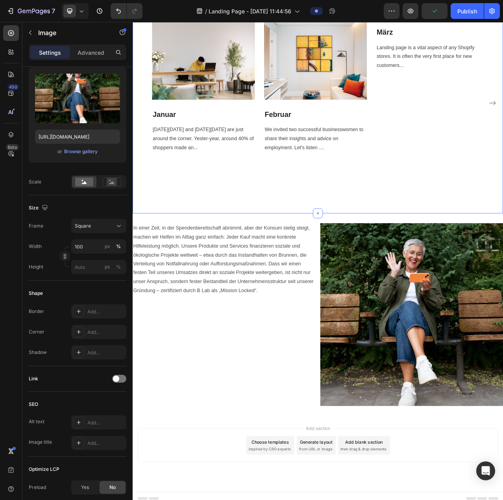
scroll to position [961, 0]
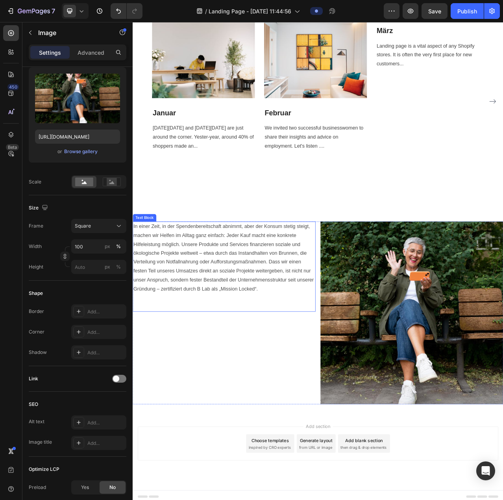
click at [210, 287] on p "In einer Zeit, in der Spendenbereitschaft abnimmt, aber der Konsum stetig steig…" at bounding box center [250, 333] width 232 height 113
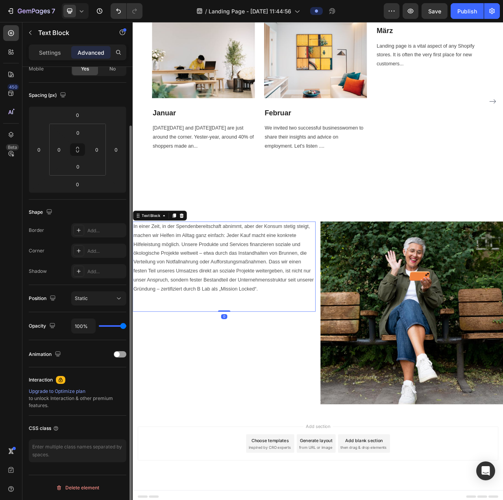
scroll to position [0, 0]
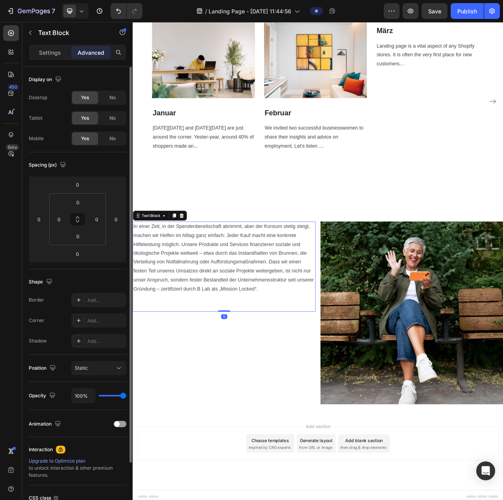
click at [158, 294] on p "In einer Zeit, in der Spendenbereitschaft abnimmt, aber der Konsum stetig steig…" at bounding box center [250, 333] width 232 height 113
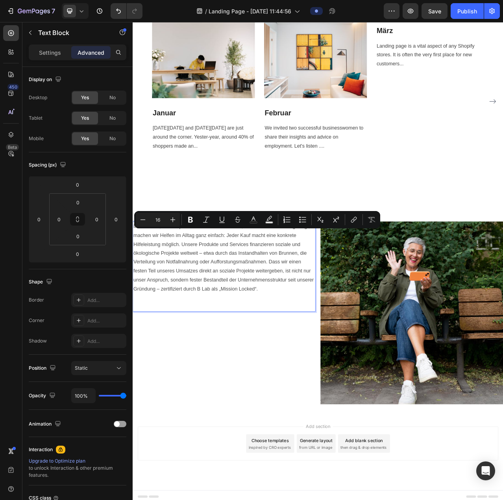
click at [140, 288] on p "In einer Zeit, in der Spendenbereitschaft abnimmt, aber der Konsum stetig steig…" at bounding box center [250, 333] width 232 height 113
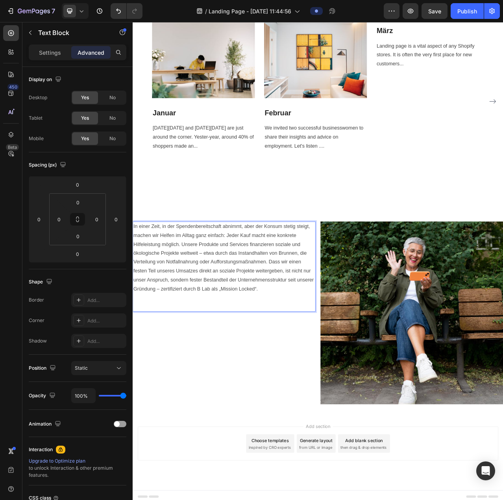
click at [133, 284] on div "In einer Zeit, in der Spendenbereitschaft abnimmt, aber der Konsum stetig steig…" at bounding box center [249, 333] width 233 height 115
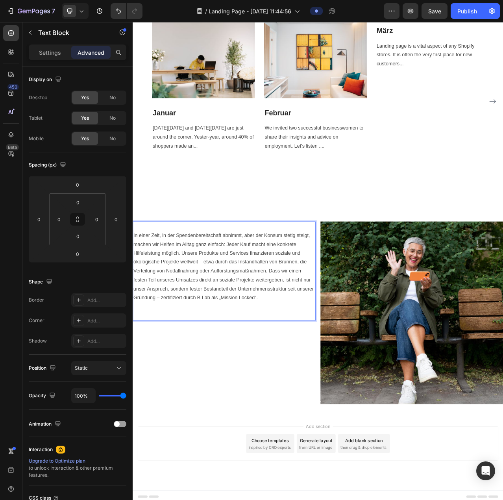
click at [150, 280] on p "In einer Zeit, in der Spendenbereitschaft abnimmt, aber der Konsum stetig steig…" at bounding box center [250, 339] width 232 height 125
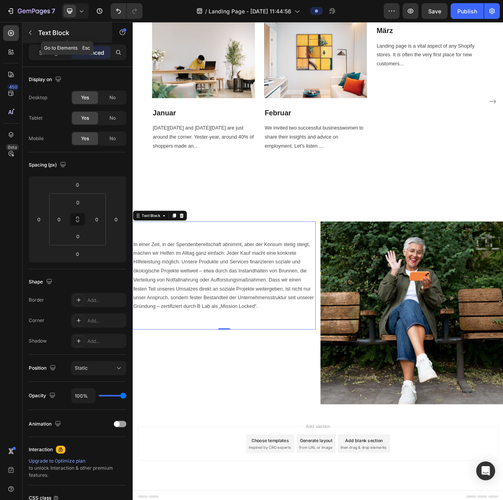
click at [32, 33] on icon "button" at bounding box center [30, 33] width 6 height 6
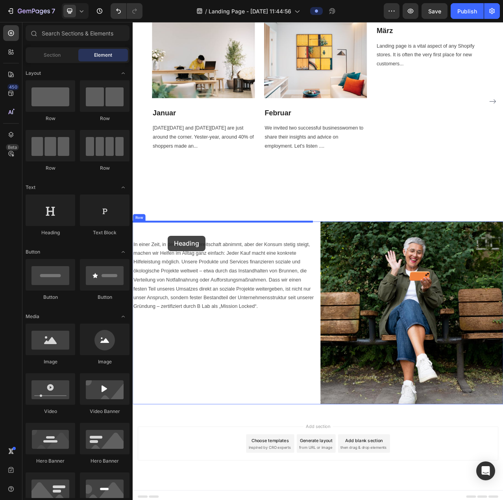
drag, startPoint x: 183, startPoint y: 243, endPoint x: 178, endPoint y: 295, distance: 52.3
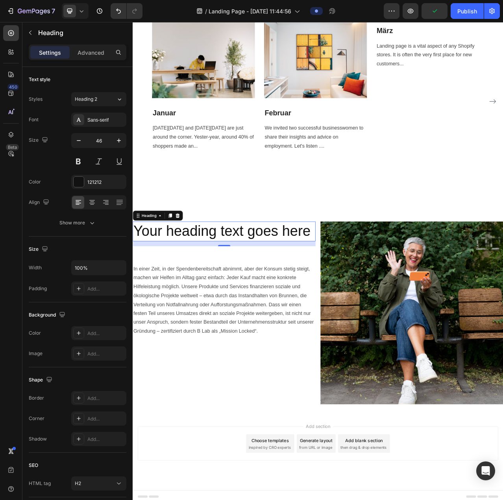
click at [250, 300] on div "Your heading text goes here Heading 16" at bounding box center [249, 288] width 233 height 25
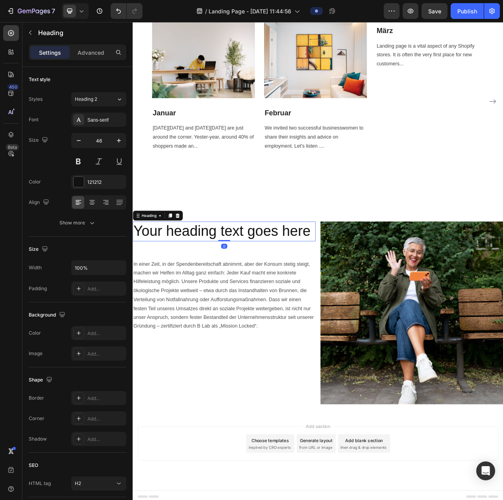
drag, startPoint x: 248, startPoint y: 306, endPoint x: 253, endPoint y: 278, distance: 28.4
click at [253, 278] on div "Your heading text goes here Heading 0" at bounding box center [249, 288] width 233 height 25
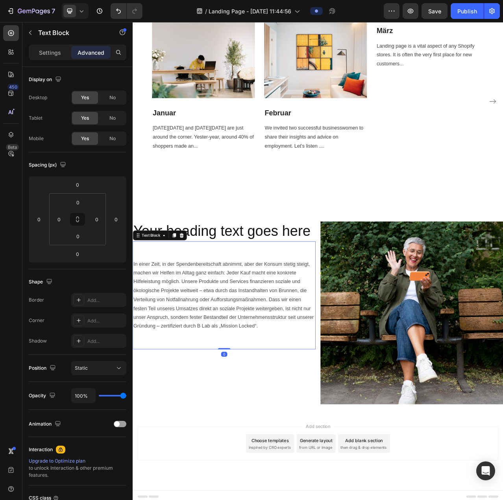
click at [192, 315] on p "⁠⁠⁠⁠⁠⁠⁠ In einer Zeit, in der Spendenbereitschaft abnimmt, aber der Konsum stet…" at bounding box center [250, 370] width 232 height 136
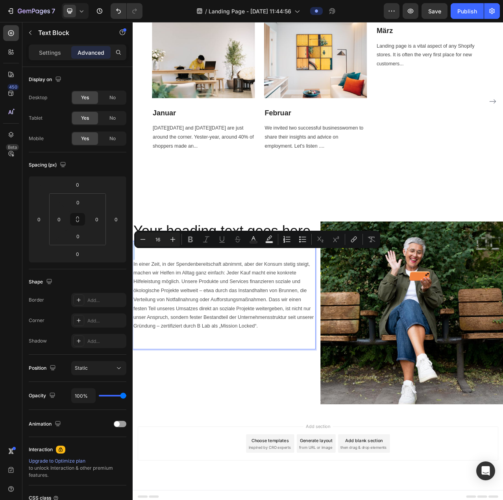
click at [154, 319] on p "In einer Zeit, in der Spendenbereitschaft abnimmt, aber der Konsum stetig steig…" at bounding box center [250, 370] width 232 height 136
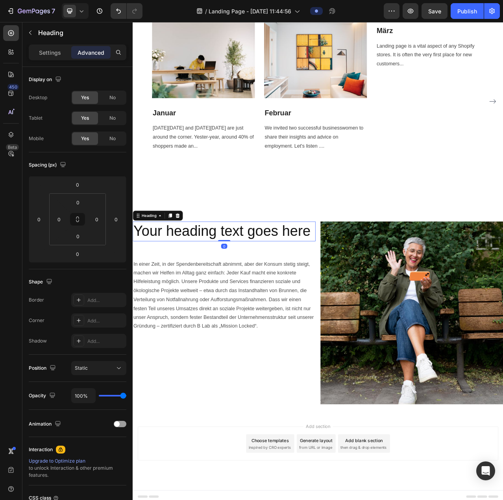
click at [289, 283] on h2 "Your heading text goes here" at bounding box center [249, 288] width 233 height 25
click at [289, 283] on p "Your heading text goes here" at bounding box center [250, 289] width 232 height 24
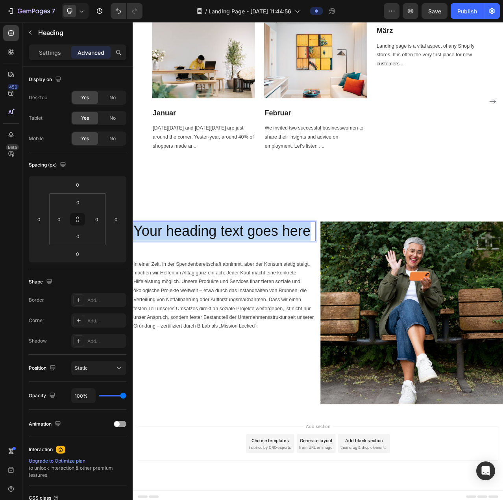
click at [289, 283] on p "Your heading text goes here" at bounding box center [250, 289] width 232 height 24
drag, startPoint x: 275, startPoint y: 295, endPoint x: 273, endPoint y: 290, distance: 5.0
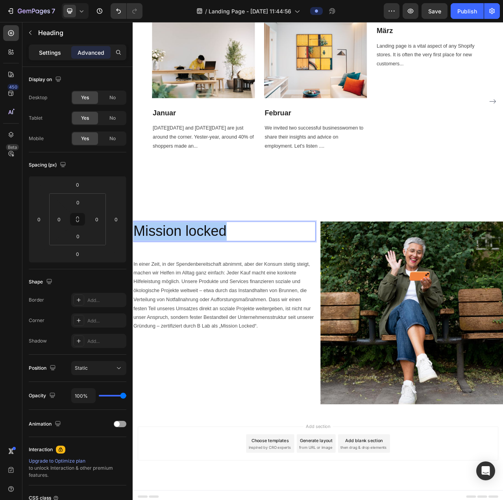
click at [55, 56] on p "Settings" at bounding box center [50, 52] width 22 height 8
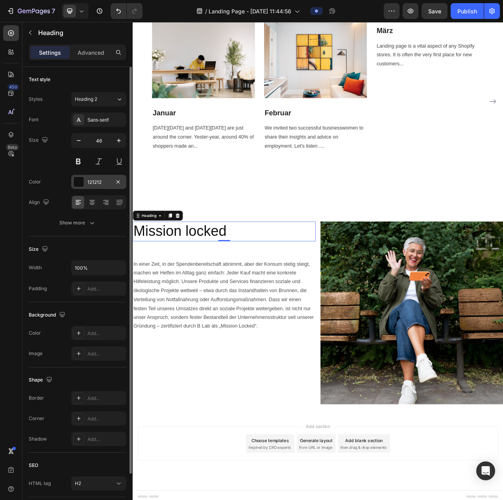
click at [76, 179] on div at bounding box center [79, 182] width 10 height 10
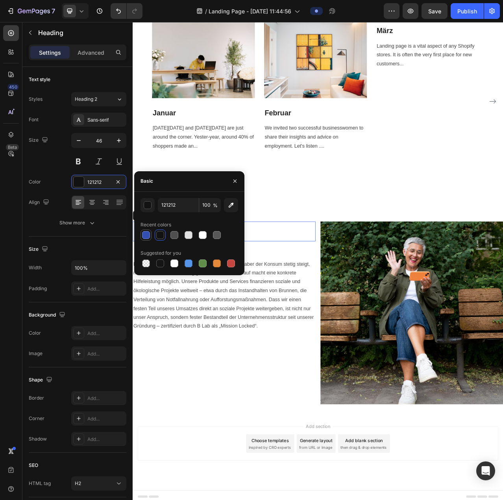
click at [145, 236] on div at bounding box center [146, 235] width 8 height 8
type input "334FB4"
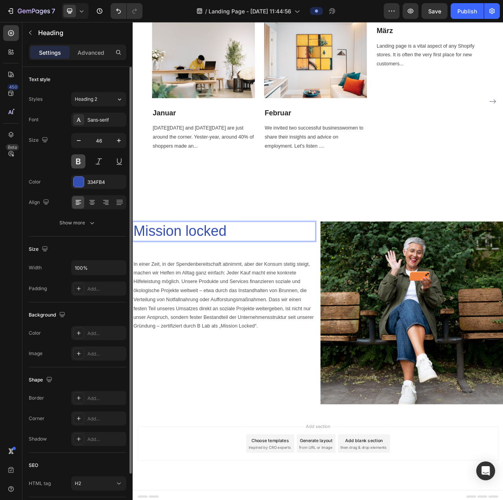
click at [82, 161] on button at bounding box center [78, 161] width 14 height 14
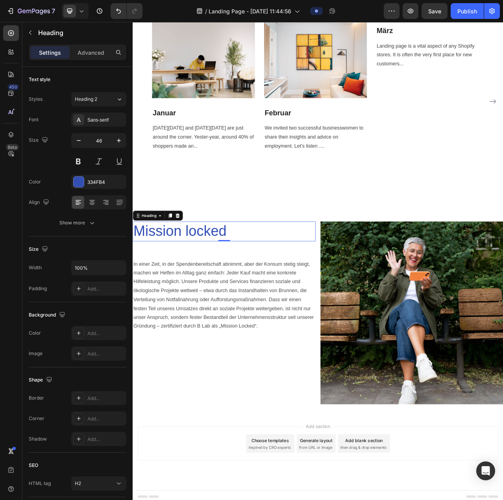
click at [265, 291] on p "Mission locked" at bounding box center [250, 289] width 232 height 24
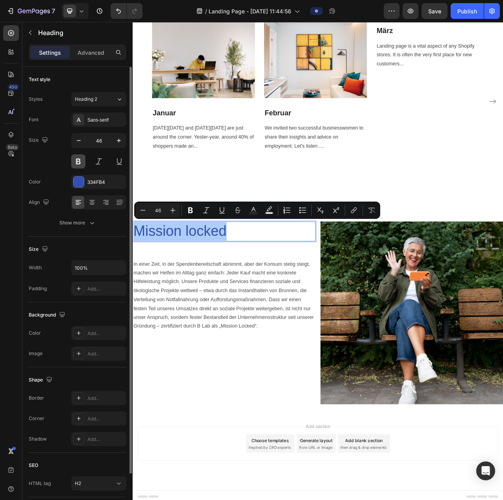
click at [77, 162] on button at bounding box center [78, 161] width 14 height 14
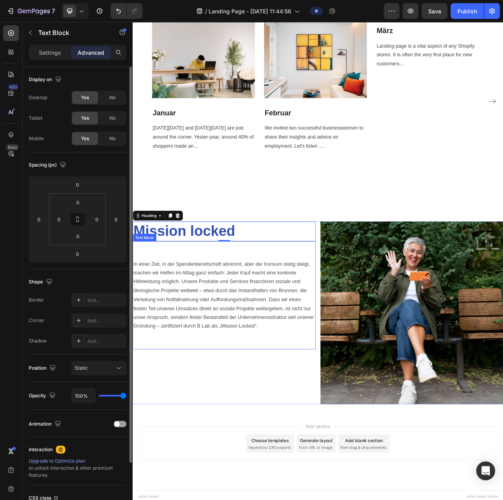
click at [289, 316] on p "⁠⁠⁠⁠⁠⁠⁠ In einer Zeit, in der Spendenbereitschaft abnimmt, aber der Konsum stet…" at bounding box center [250, 370] width 232 height 136
click at [202, 312] on p "⁠⁠⁠⁠⁠⁠⁠ In einer Zeit, in der Spendenbereitschaft abnimmt, aber der Konsum stet…" at bounding box center [250, 370] width 232 height 136
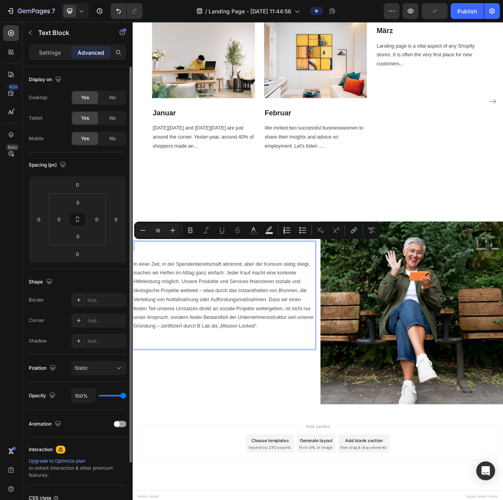
click at [193, 319] on p "In einer Zeit, in der Spendenbereitschaft abnimmt, aber der Konsum stetig steig…" at bounding box center [250, 370] width 232 height 136
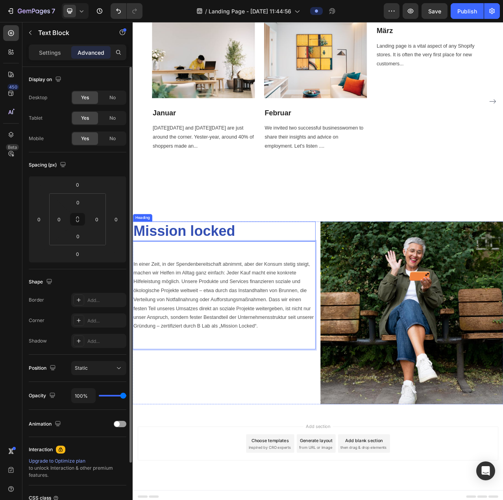
click at [204, 288] on p "Mission locked" at bounding box center [250, 289] width 232 height 24
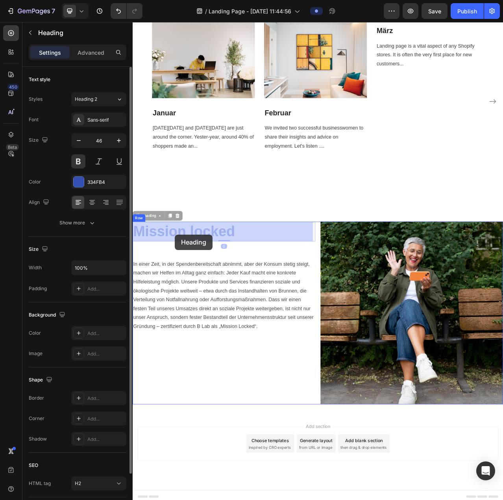
drag, startPoint x: 138, startPoint y: 267, endPoint x: 187, endPoint y: 293, distance: 55.5
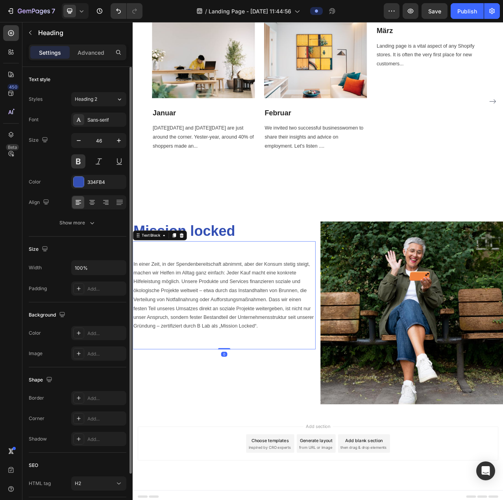
click at [172, 313] on p "⁠⁠⁠⁠⁠⁠⁠ In einer Zeit, in der Spendenbereitschaft abnimmt, aber der Konsum stet…" at bounding box center [250, 370] width 232 height 136
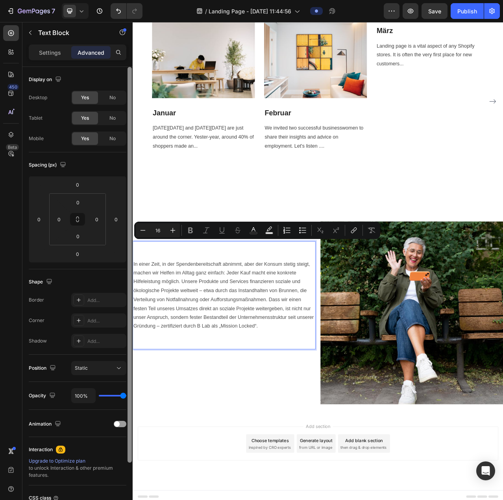
scroll to position [69, 0]
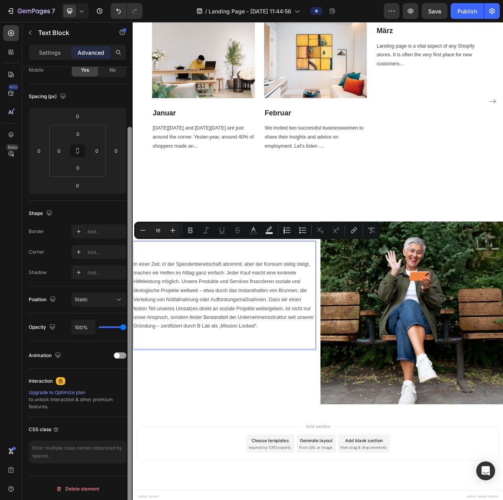
click at [132, 262] on div at bounding box center [130, 295] width 6 height 456
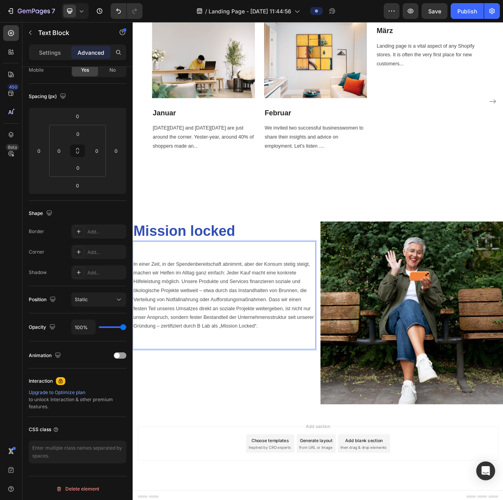
click at [135, 329] on p "⁠⁠⁠⁠⁠⁠⁠ In einer Zeit, in der Spendenbereitschaft abnimmt, aber der Konsum stet…" at bounding box center [250, 370] width 232 height 136
click at [134, 330] on p "In einer Zeit, in der Spendenbereitschaft abnimmt, aber der Konsum stetig steig…" at bounding box center [250, 370] width 232 height 136
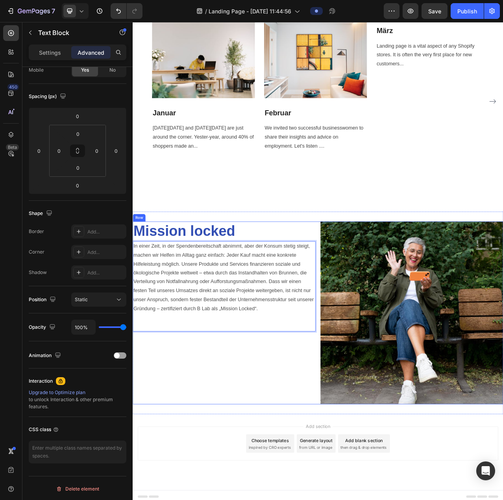
click at [206, 436] on div "Mission locked Heading In einer Zeit, in der Spendenbereitschaft abnimmt, aber …" at bounding box center [249, 392] width 233 height 233
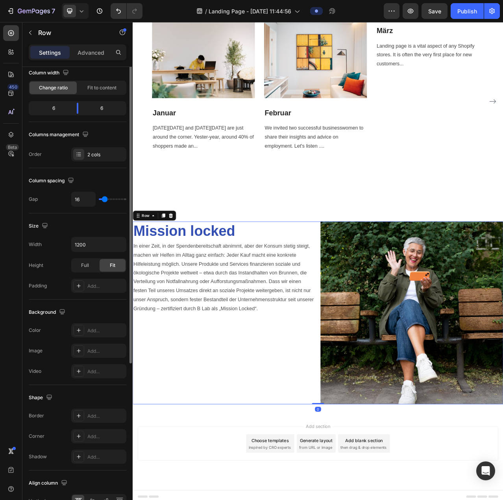
scroll to position [0, 0]
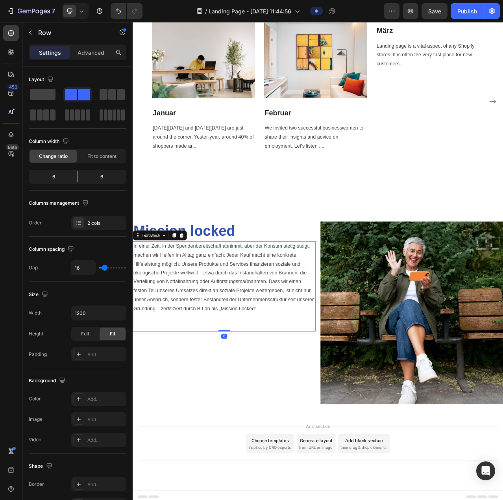
click at [219, 378] on p "In einer Zeit, in der Spendenbereitschaft abnimmt, aber der Konsum stetig steig…" at bounding box center [250, 358] width 232 height 113
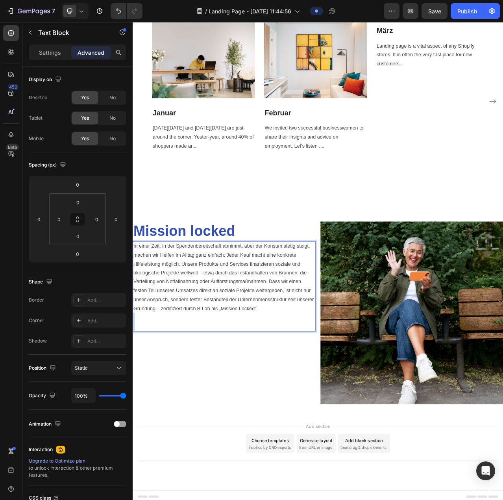
click at [204, 398] on p "In einer Zeit, in der Spendenbereitschaft abnimmt, aber der Konsum stetig steig…" at bounding box center [250, 358] width 232 height 113
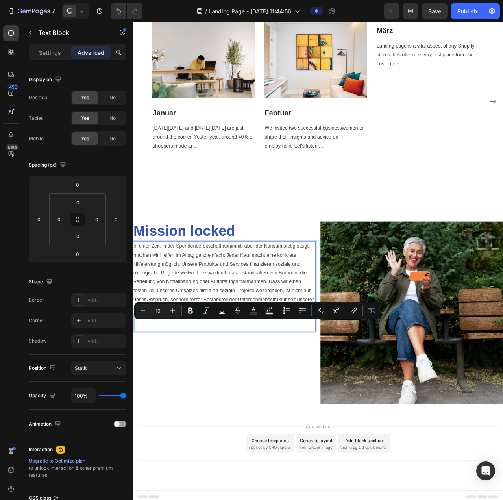
click at [188, 317] on button "Bold" at bounding box center [191, 311] width 14 height 14
click at [193, 403] on p "In einer Zeit, in der Spendenbereitschaft abnimmt, aber der Konsum stetig steig…" at bounding box center [250, 358] width 232 height 113
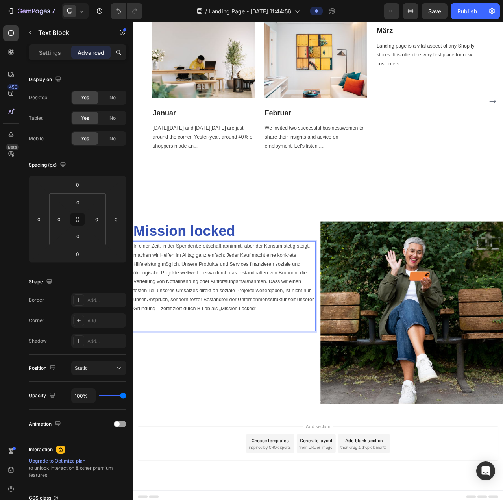
click at [190, 404] on p "In einer Zeit, in der Spendenbereitschaft abnimmt, aber der Konsum stetig steig…" at bounding box center [250, 358] width 232 height 113
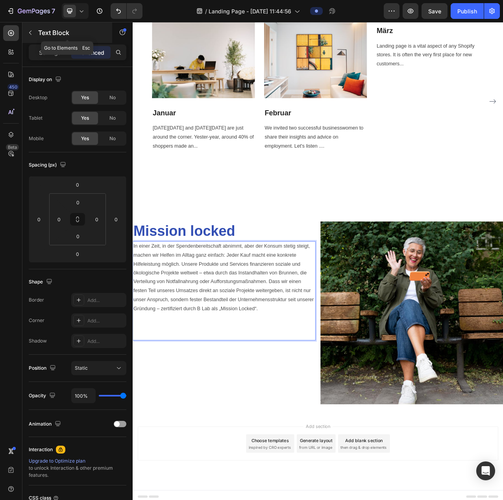
click at [30, 32] on icon "button" at bounding box center [30, 33] width 6 height 6
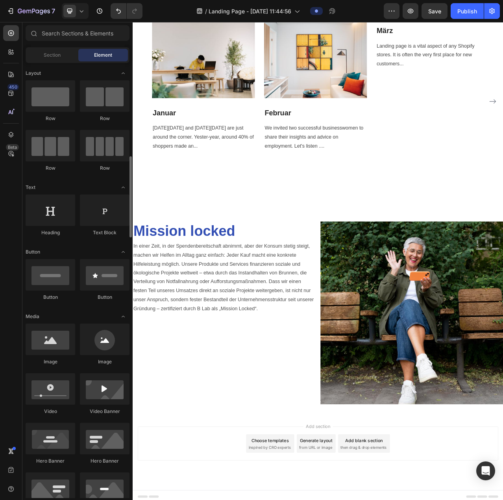
scroll to position [118, 0]
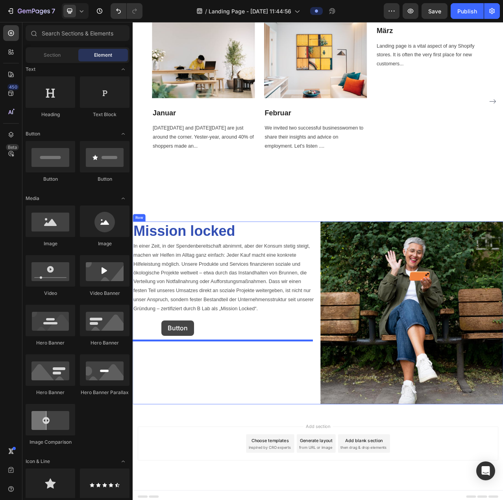
drag, startPoint x: 189, startPoint y: 188, endPoint x: 169, endPoint y: 403, distance: 215.5
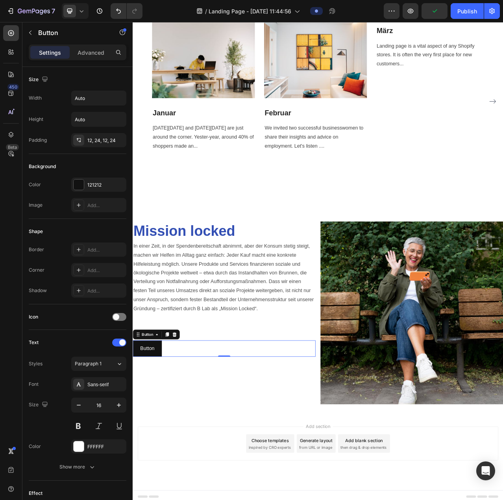
click at [191, 436] on div "Button Button 0" at bounding box center [249, 438] width 233 height 21
drag, startPoint x: 247, startPoint y: 447, endPoint x: 248, endPoint y: 434, distance: 13.0
click at [248, 434] on div "Button Button 0" at bounding box center [249, 438] width 233 height 21
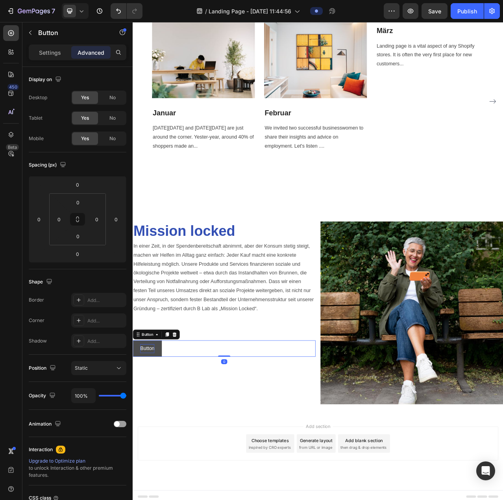
click at [156, 441] on p "Button" at bounding box center [151, 438] width 18 height 11
click at [138, 436] on button at bounding box center [142, 438] width 19 height 21
click at [139, 436] on button at bounding box center [142, 438] width 19 height 21
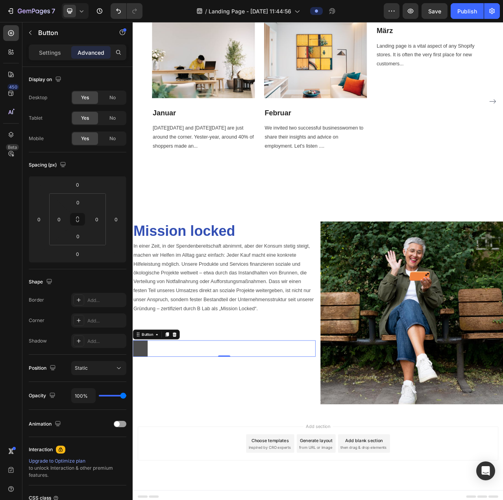
click at [139, 436] on button at bounding box center [142, 438] width 19 height 21
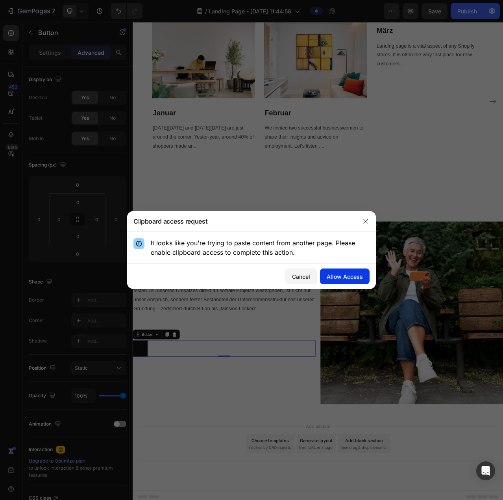
click at [333, 278] on div "Allow Access" at bounding box center [345, 277] width 36 height 8
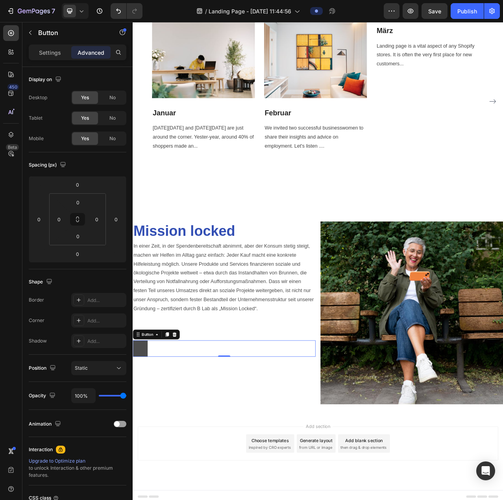
click at [141, 438] on button at bounding box center [142, 438] width 19 height 21
click at [141, 436] on button at bounding box center [142, 438] width 19 height 21
click at [184, 421] on icon at bounding box center [186, 421] width 5 height 6
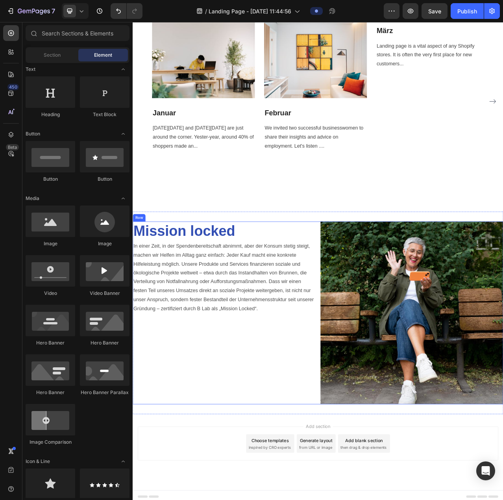
click at [174, 432] on div "Mission locked Heading In einer Zeit, in der Spendenbereitschaft abnimmt, aber …" at bounding box center [249, 392] width 233 height 233
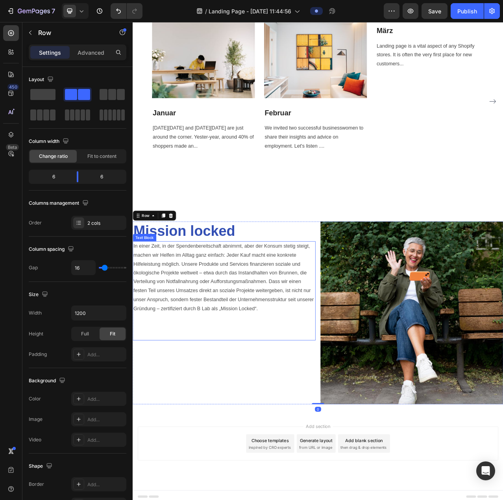
click at [180, 416] on p "Rich Text Editor. Editing area: main" at bounding box center [250, 421] width 232 height 11
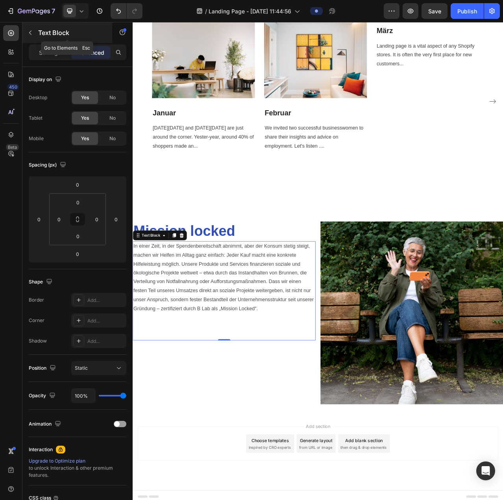
click at [31, 33] on icon "button" at bounding box center [30, 33] width 6 height 6
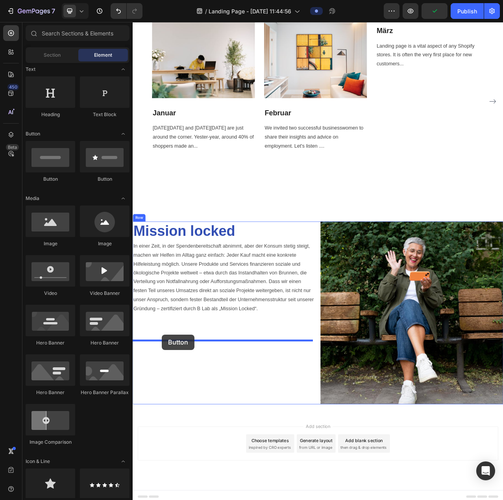
drag, startPoint x: 175, startPoint y: 184, endPoint x: 170, endPoint y: 421, distance: 237.2
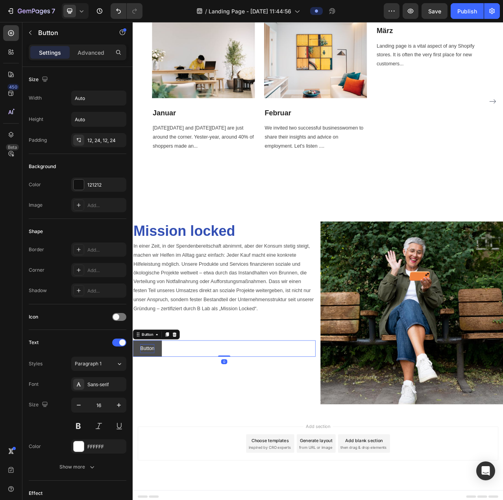
click at [153, 436] on p "Button" at bounding box center [151, 438] width 18 height 11
click at [145, 436] on p "N" at bounding box center [144, 438] width 5 height 11
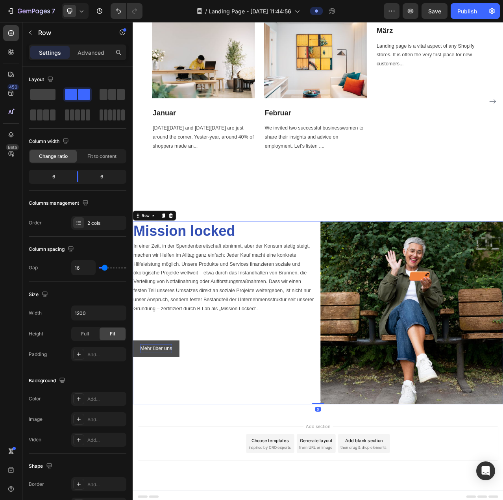
click at [178, 455] on div "Mission locked Heading In einer Zeit, in der Spendenbereitschaft abnimmt, aber …" at bounding box center [249, 392] width 233 height 233
click at [189, 432] on button "Mehr über uns" at bounding box center [162, 438] width 59 height 21
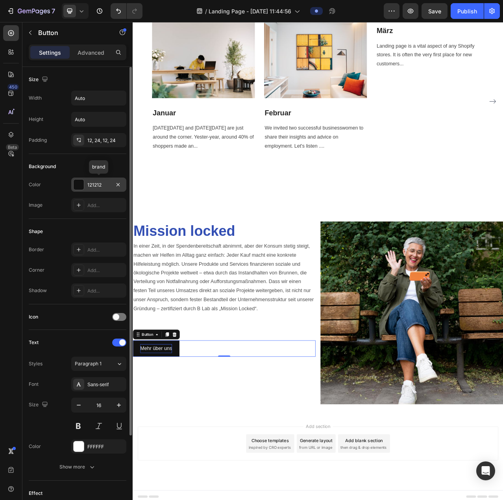
click at [80, 183] on div at bounding box center [79, 185] width 10 height 10
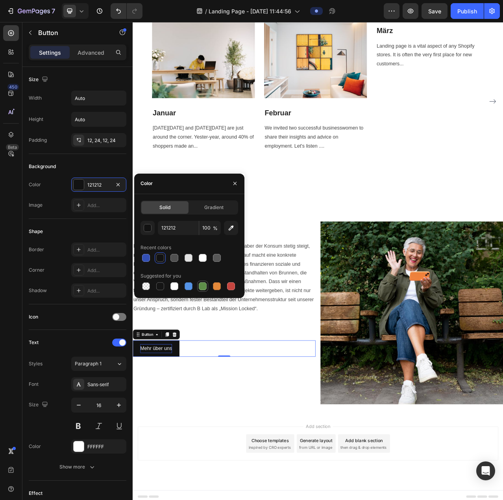
click at [203, 284] on div at bounding box center [203, 286] width 8 height 8
type input "5E8E49"
click at [236, 182] on icon "button" at bounding box center [235, 183] width 6 height 6
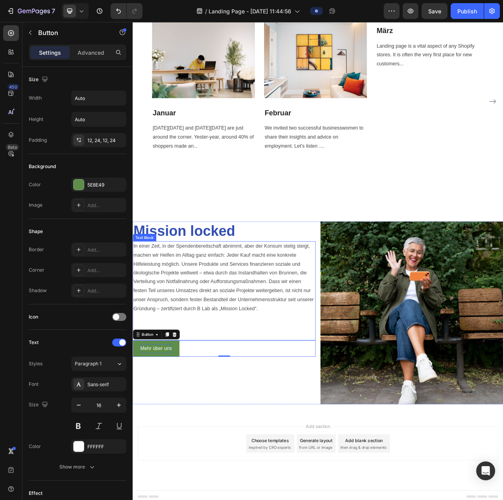
click at [246, 414] on p "In einer Zeit, in der Spendenbereitschaft abnimmt, aber der Konsum stetig steig…" at bounding box center [250, 358] width 232 height 113
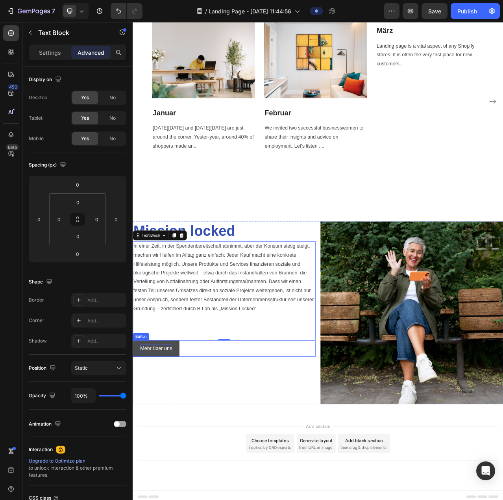
click at [191, 437] on button "Mehr über uns" at bounding box center [162, 438] width 59 height 21
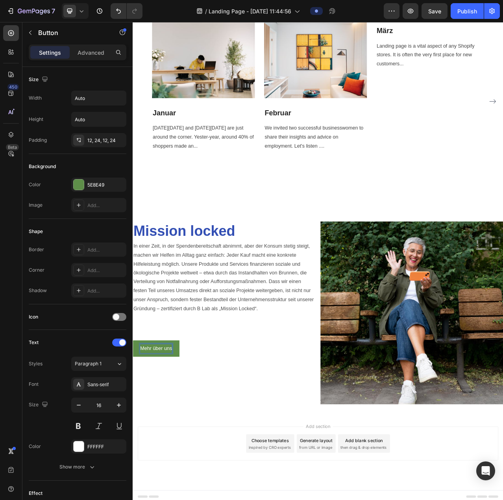
click at [162, 438] on p "Mehr über uns" at bounding box center [162, 438] width 41 height 11
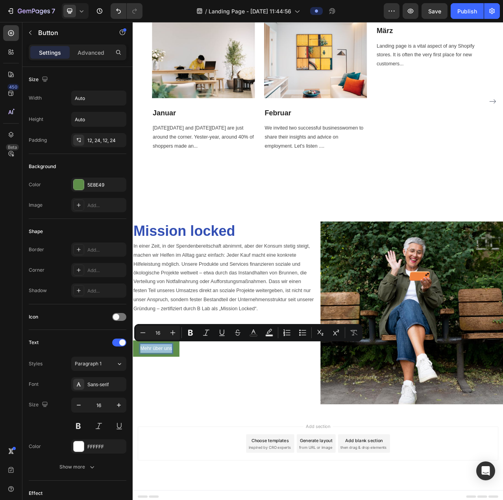
click at [217, 439] on div "Mehr über uns Button 0" at bounding box center [249, 438] width 233 height 21
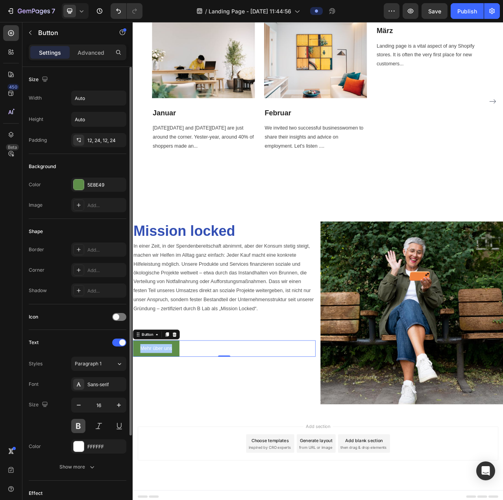
click at [76, 424] on button at bounding box center [78, 426] width 14 height 14
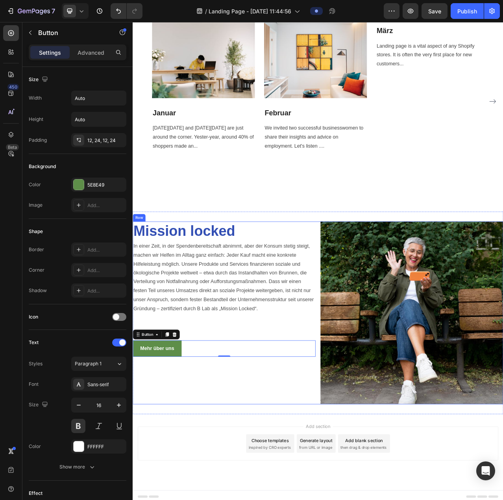
click at [205, 467] on div "Mission locked Heading In einer Zeit, in der Spendenbereitschaft abnimmt, aber …" at bounding box center [249, 392] width 233 height 233
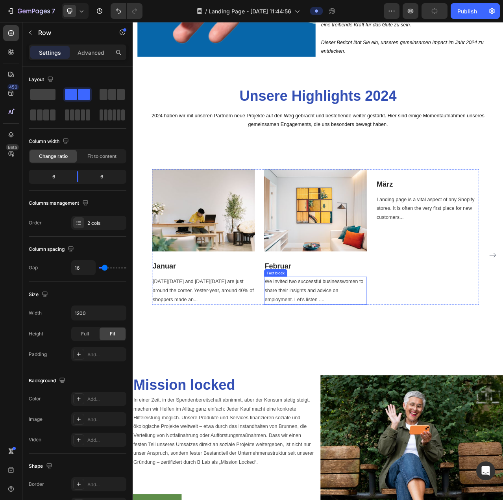
scroll to position [764, 0]
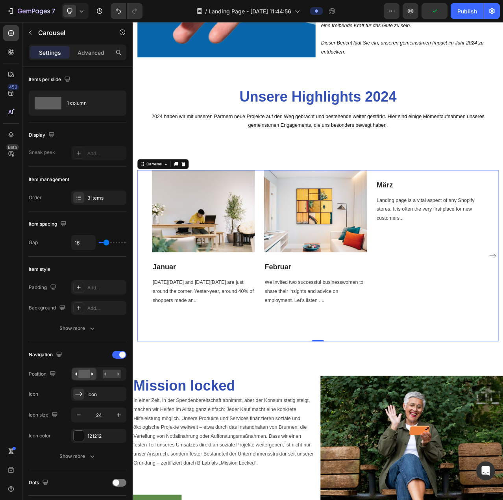
click at [337, 407] on div "Image Januar Heading [DATE][DATE] and [DATE][DATE] are just around the corner. …" at bounding box center [366, 320] width 417 height 219
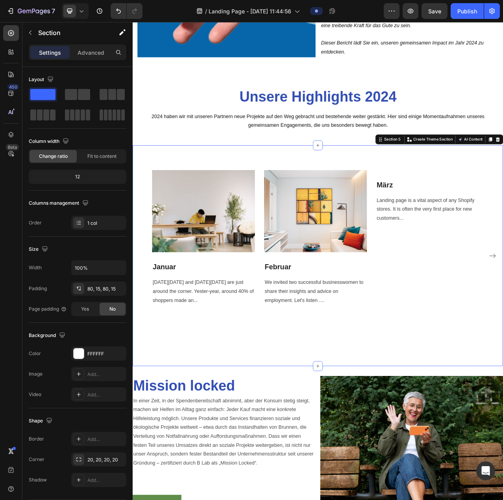
click at [337, 456] on div "Image Januar Heading [DATE][DATE] and [DATE][DATE] are just around the corner. …" at bounding box center [369, 320] width 473 height 282
click at [364, 447] on div "Image Januar Heading [DATE][DATE] and [DATE][DATE] are just around the corner. …" at bounding box center [369, 320] width 473 height 282
